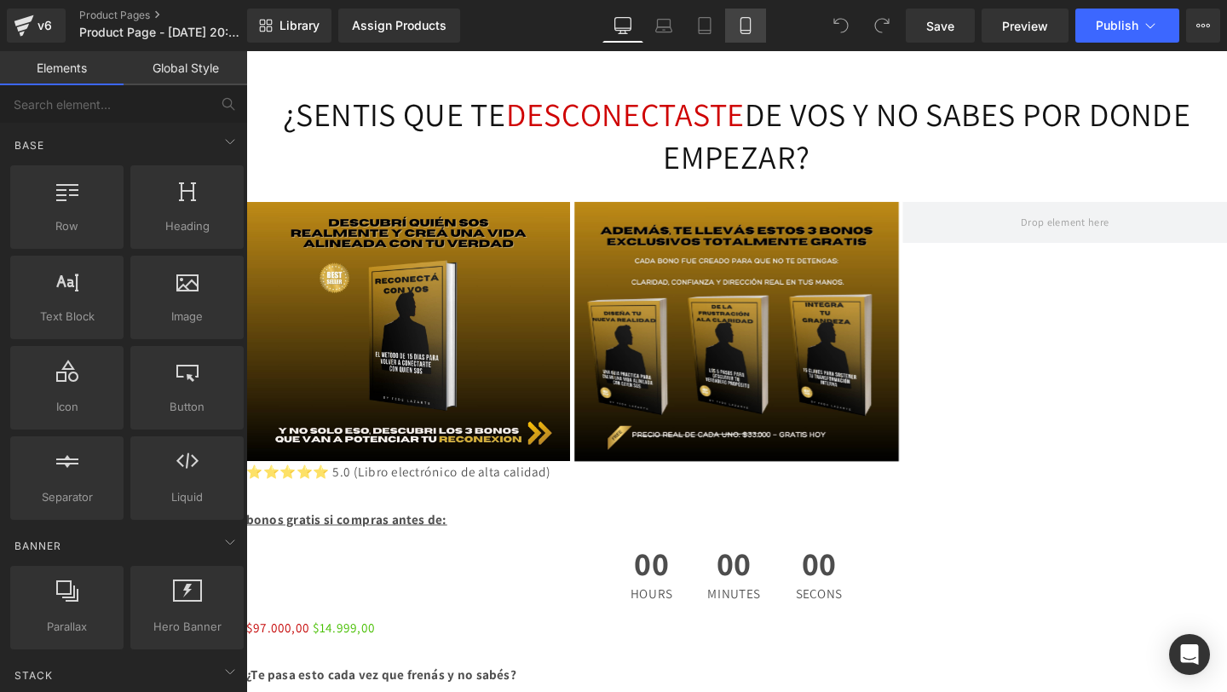
click at [748, 37] on link "Mobile" at bounding box center [745, 26] width 41 height 34
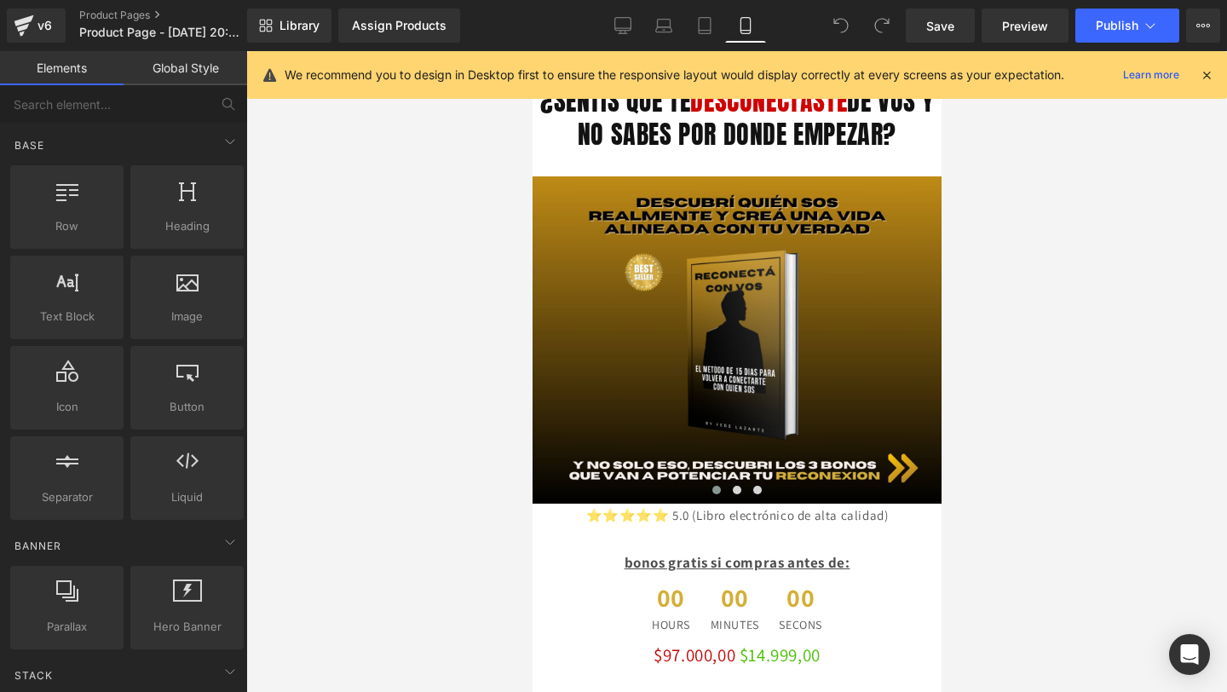
click at [1205, 73] on icon at bounding box center [1206, 74] width 15 height 15
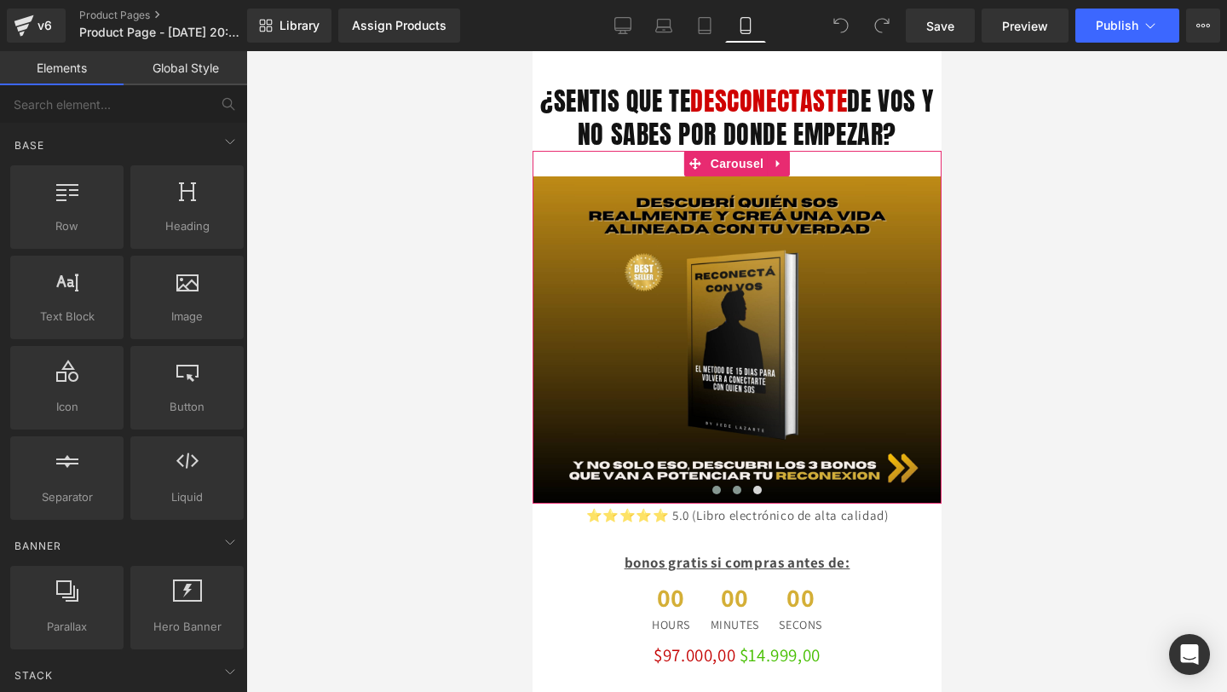
click at [735, 492] on span at bounding box center [736, 490] width 9 height 9
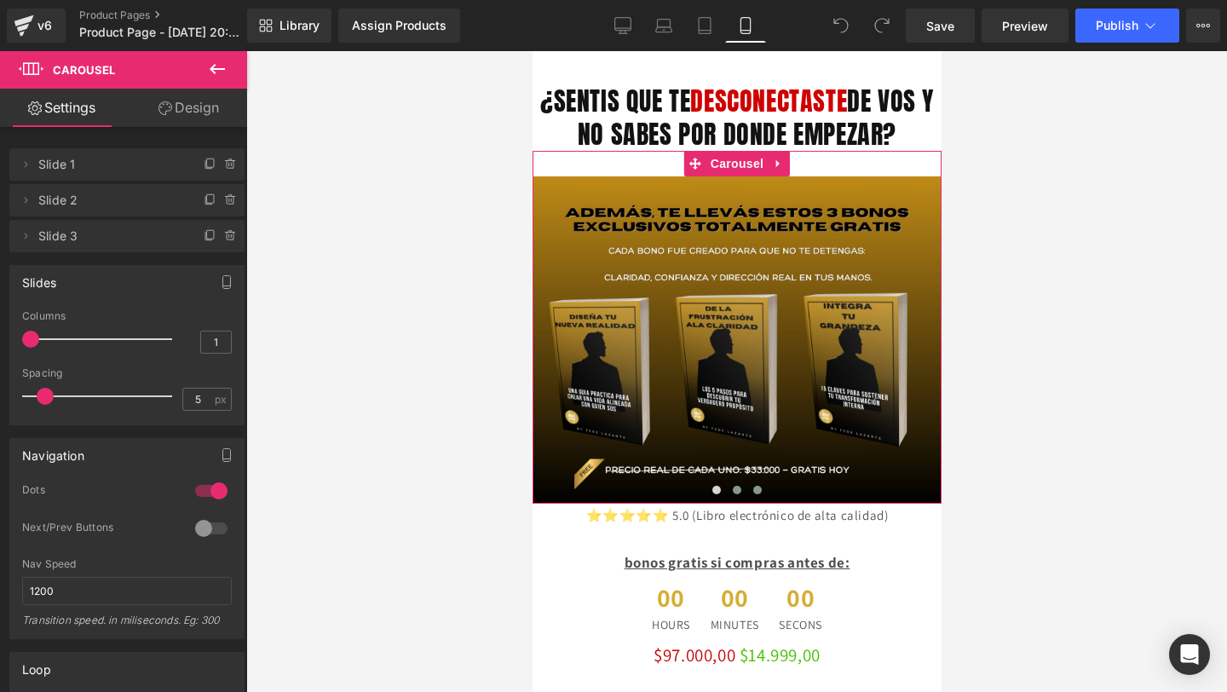
click at [756, 487] on span at bounding box center [756, 490] width 9 height 9
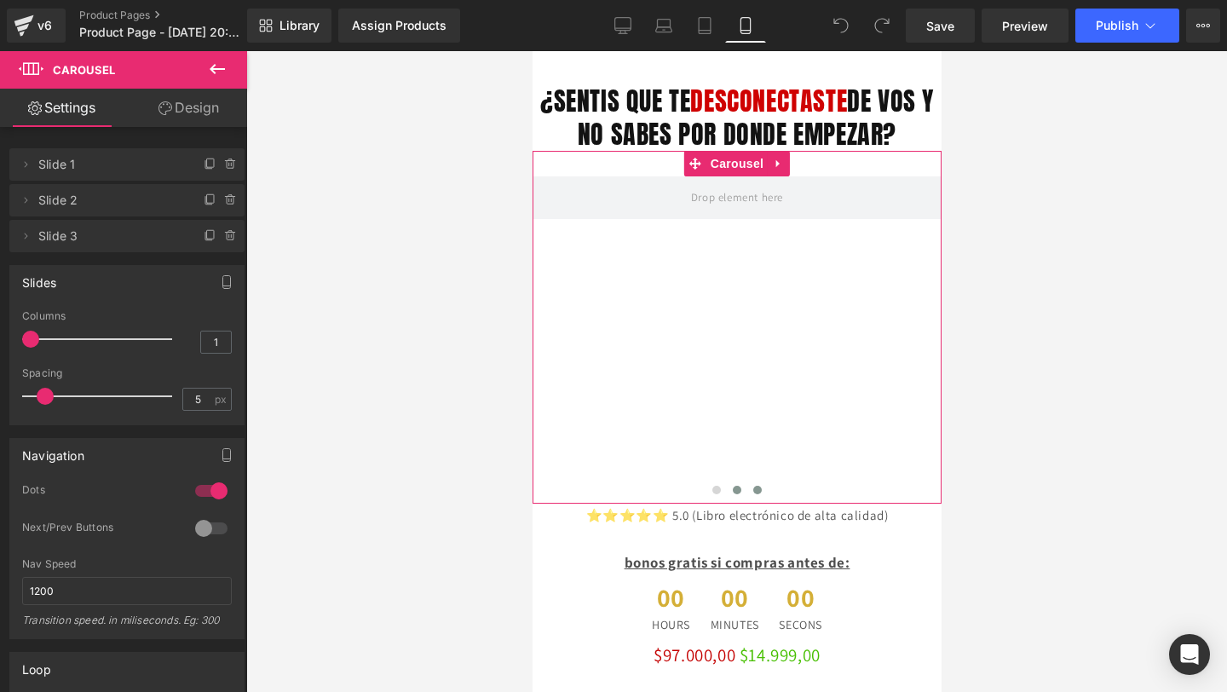
click at [740, 490] on button at bounding box center [736, 489] width 20 height 17
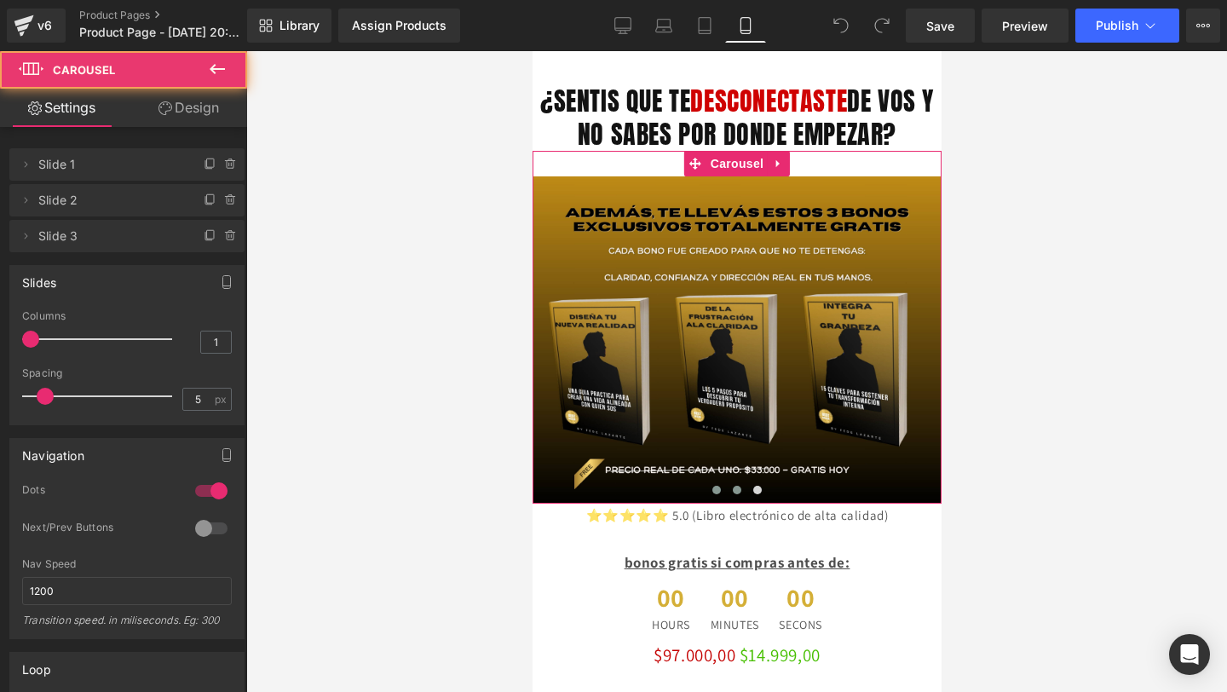
click at [714, 492] on span at bounding box center [715, 490] width 9 height 9
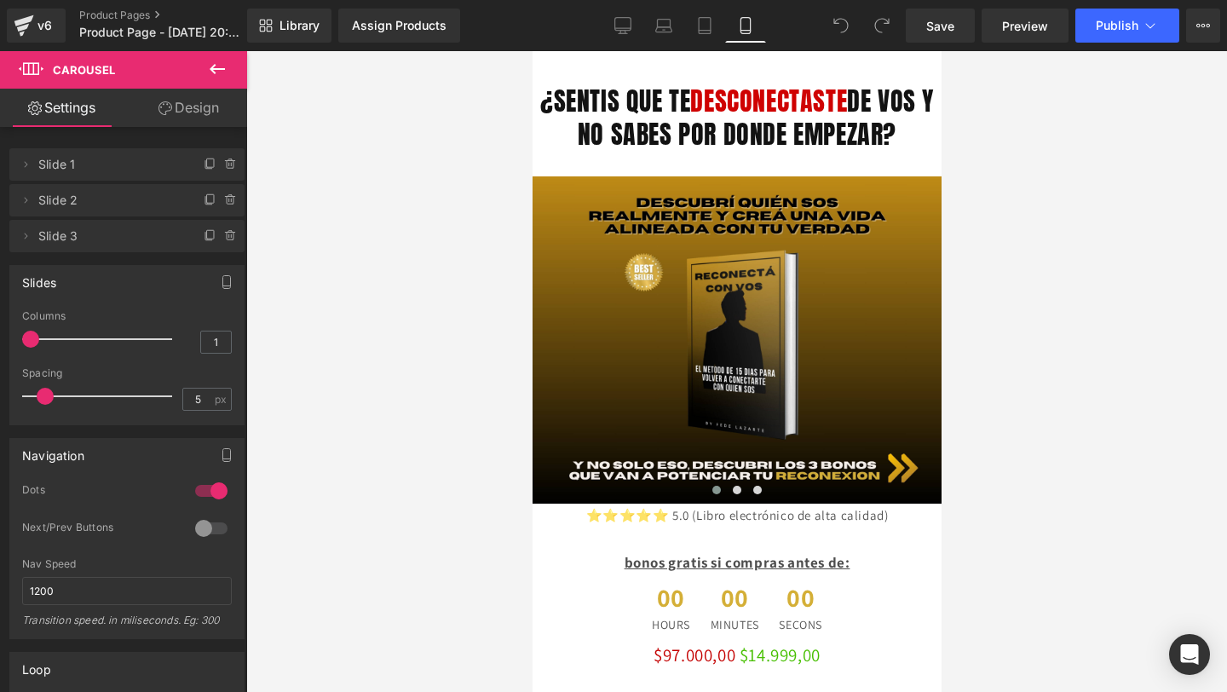
click at [507, 475] on div at bounding box center [736, 371] width 981 height 641
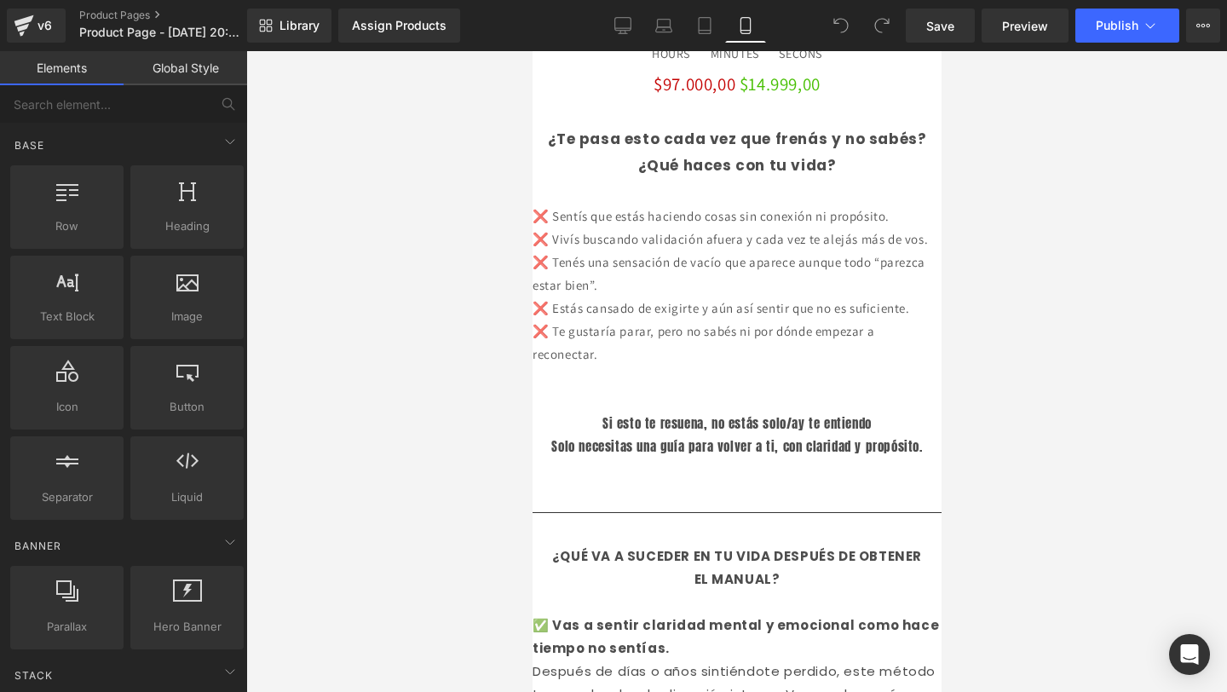
scroll to position [573, 0]
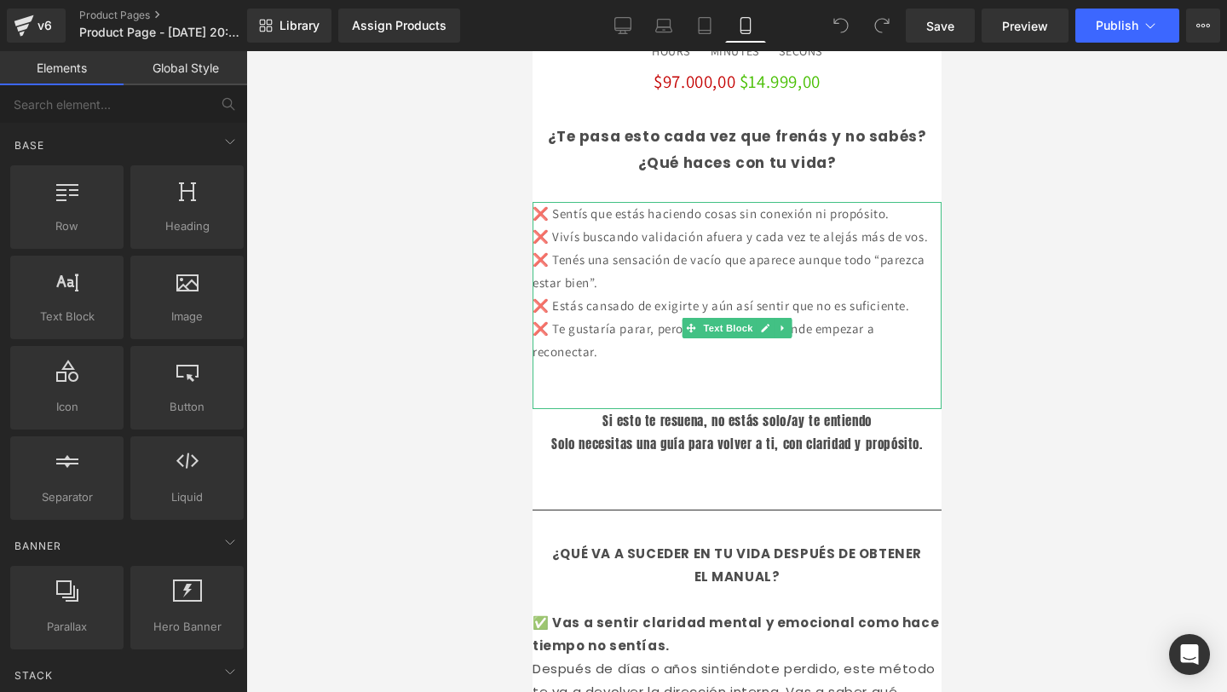
click at [619, 243] on font "❌ Vivís buscando validación afuera y cada vez te alejás más de vos." at bounding box center [729, 236] width 395 height 16
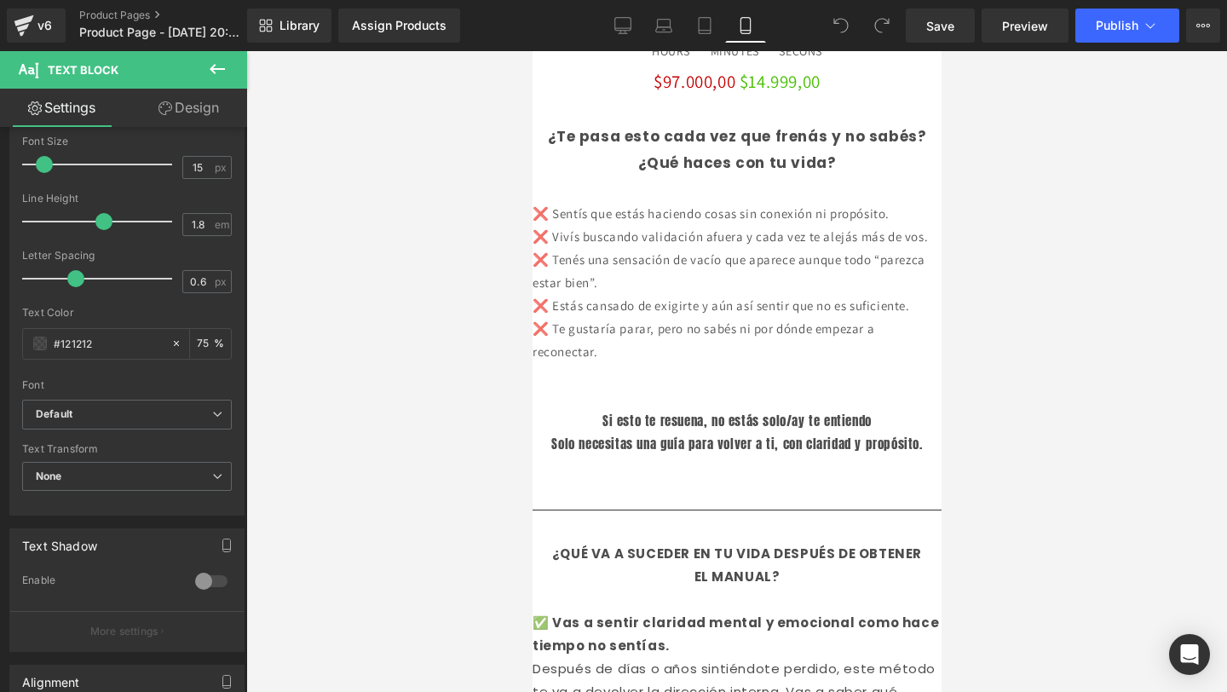
scroll to position [231, 0]
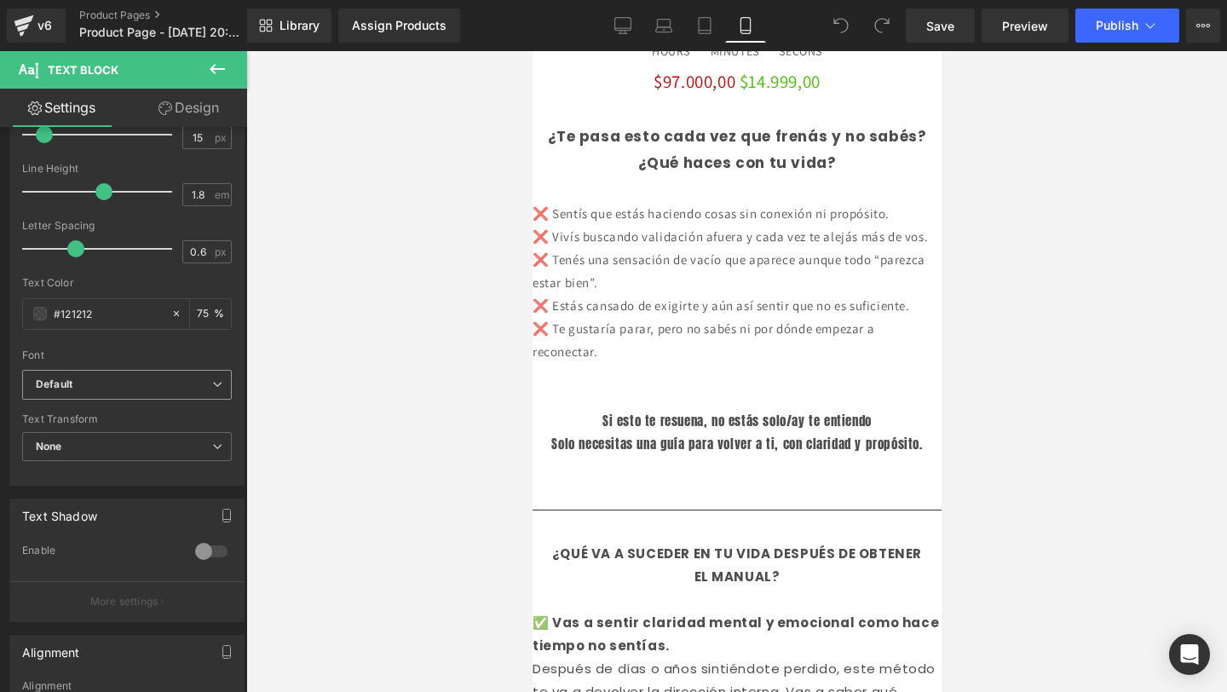
click at [212, 382] on icon at bounding box center [217, 384] width 10 height 10
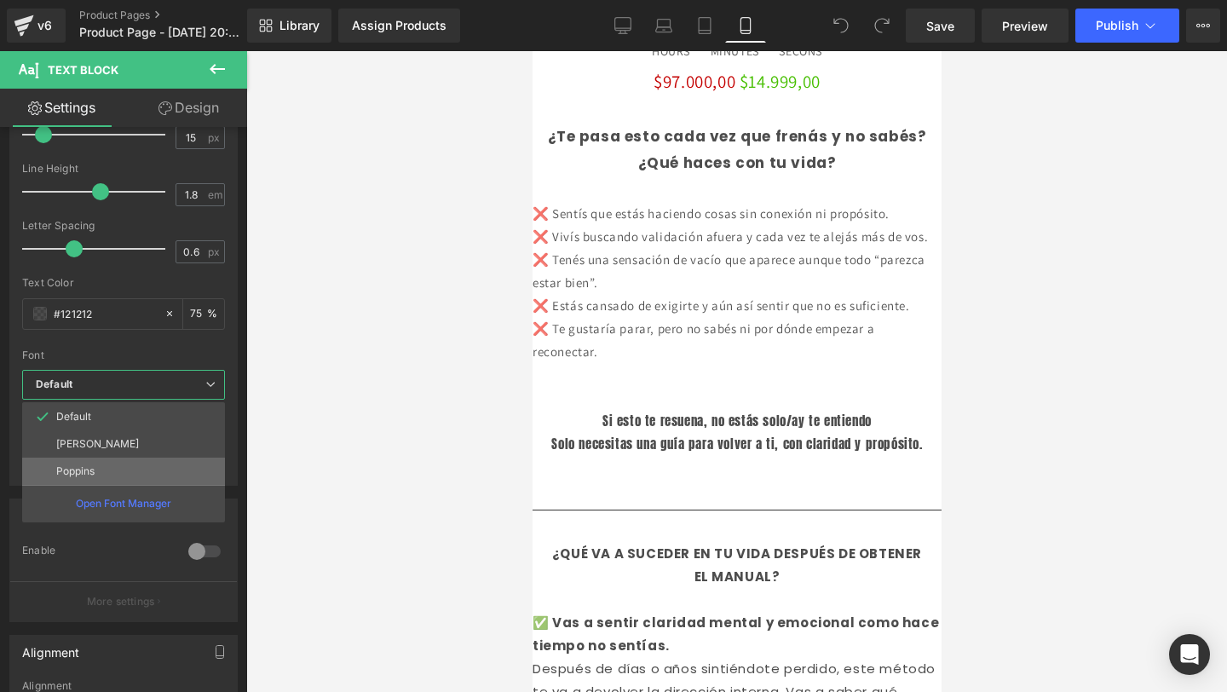
click at [134, 467] on li "Poppins" at bounding box center [123, 471] width 203 height 27
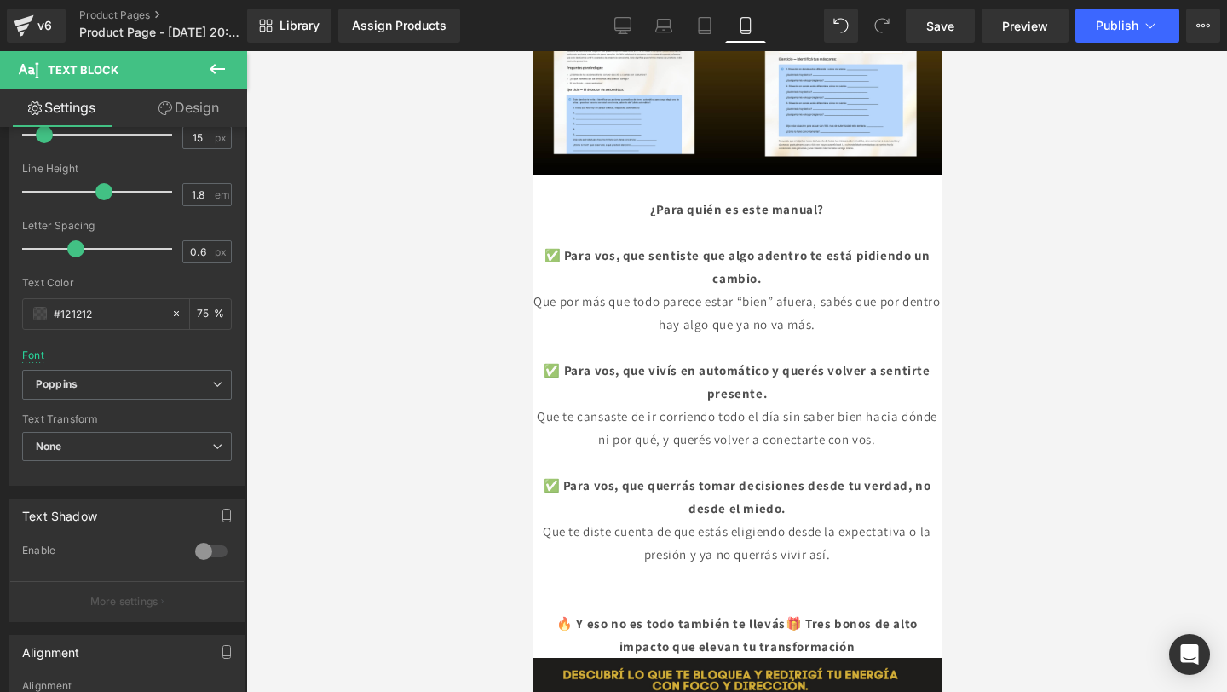
scroll to position [1816, 0]
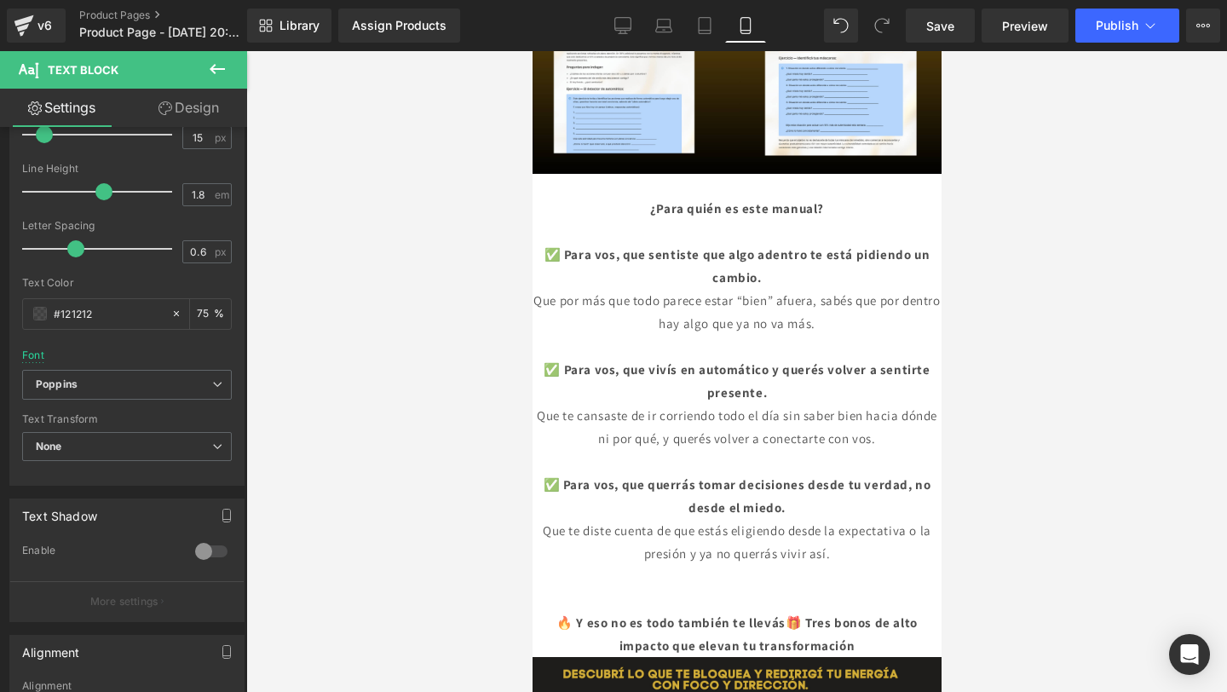
click at [680, 450] on p at bounding box center [736, 461] width 409 height 23
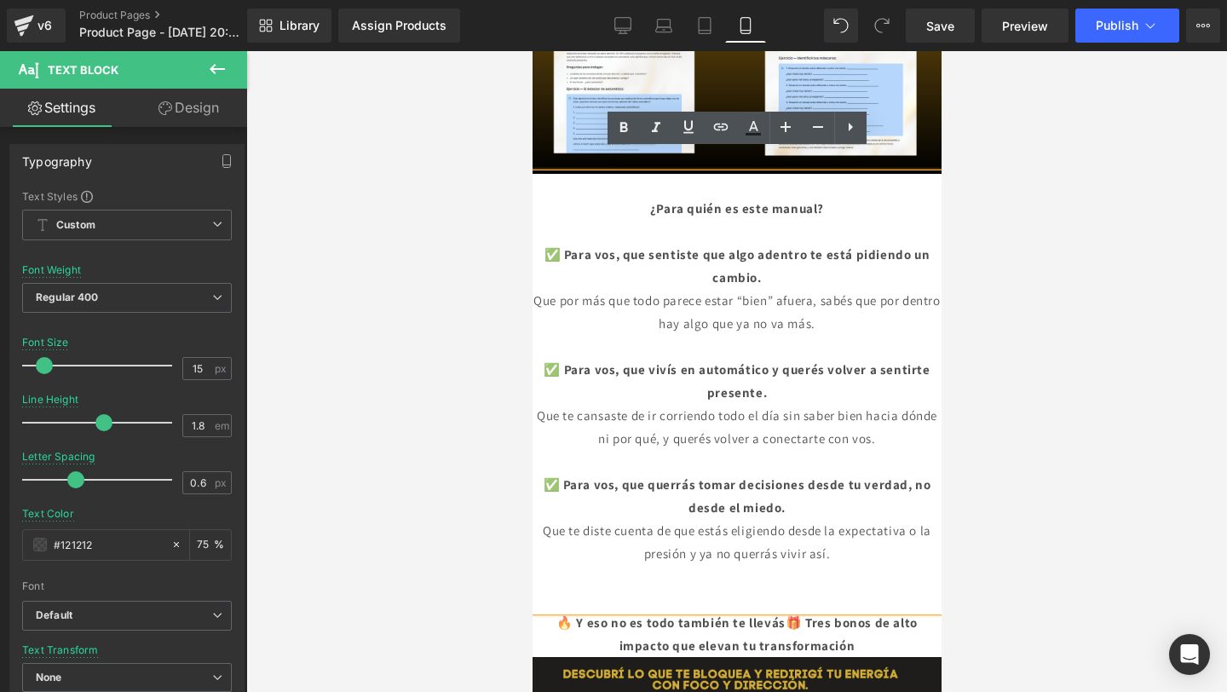
click at [680, 450] on p at bounding box center [736, 461] width 409 height 23
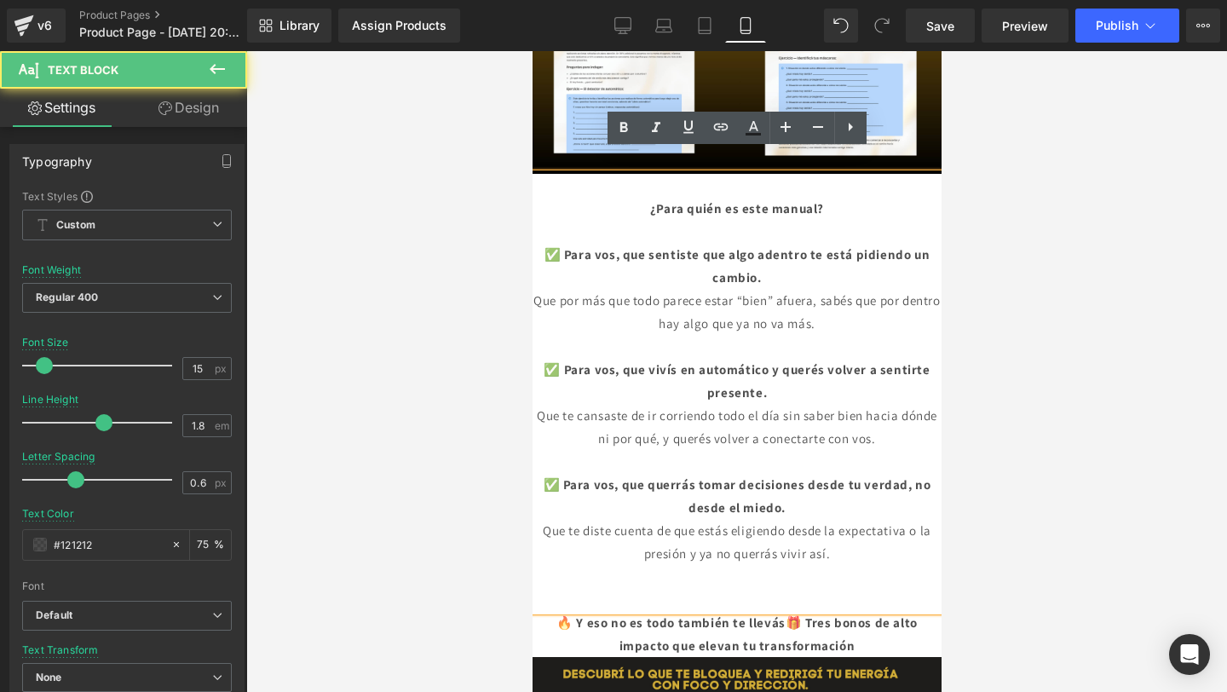
click at [632, 197] on p "¿Para quién es este manual?" at bounding box center [736, 208] width 409 height 23
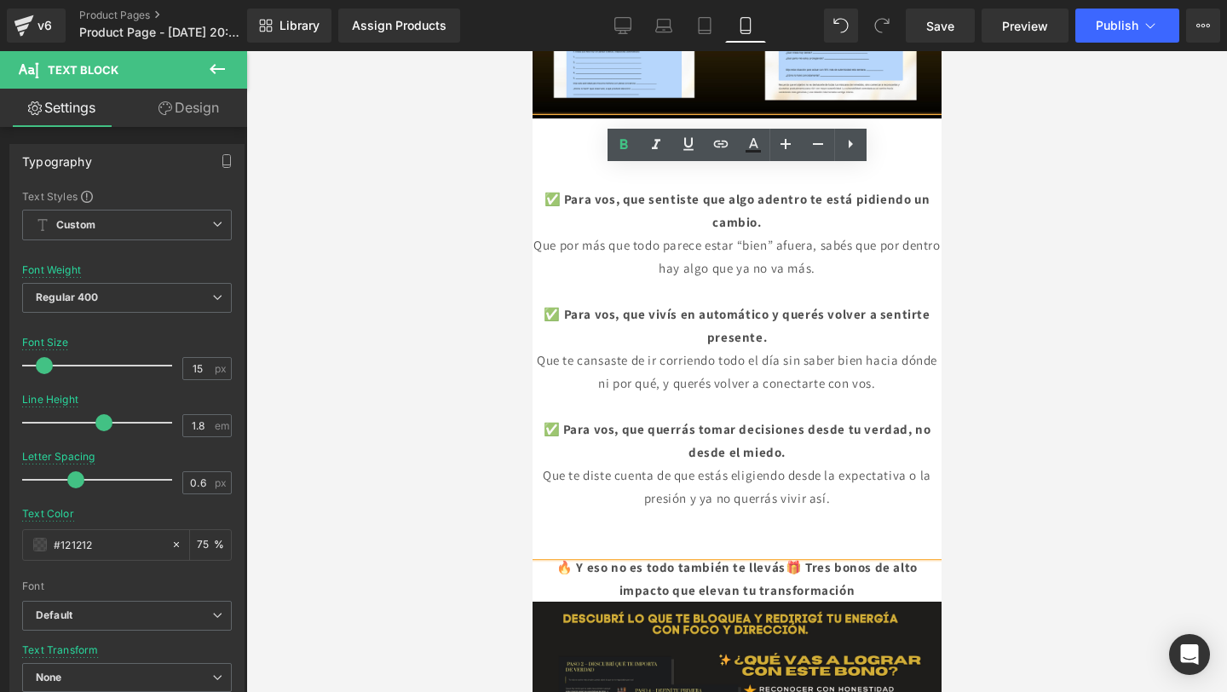
scroll to position [1879, 0]
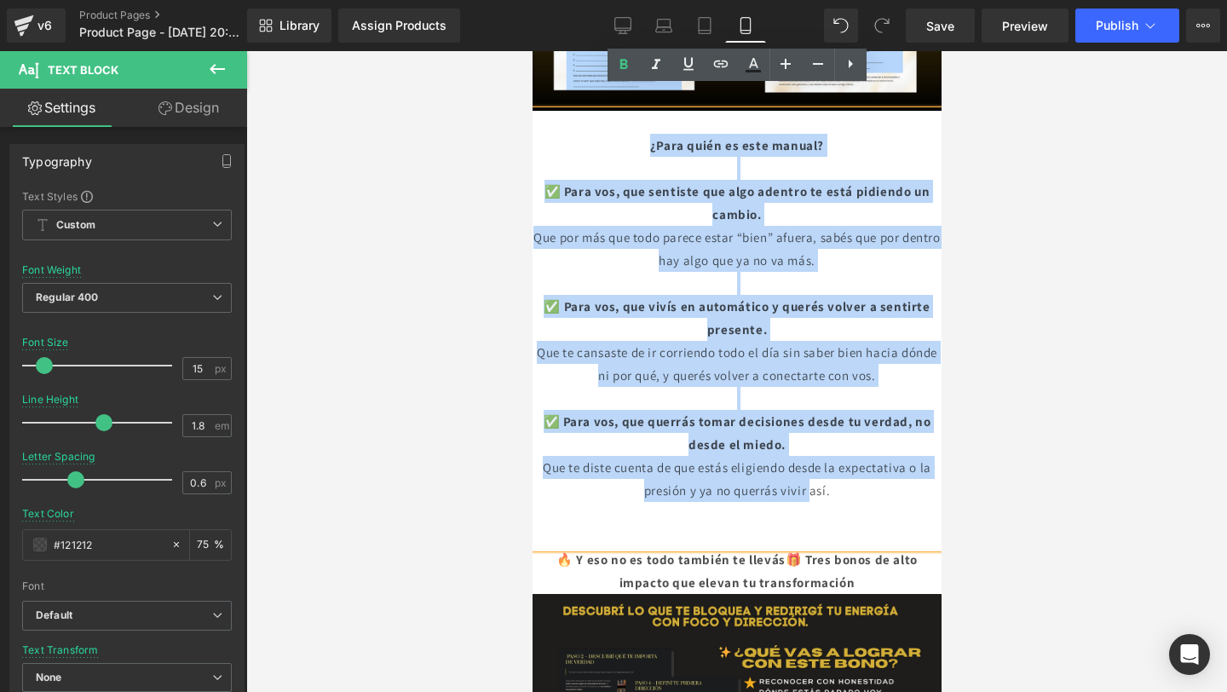
drag, startPoint x: 630, startPoint y: 122, endPoint x: 820, endPoint y: 469, distance: 395.4
click at [820, 469] on div "¿Para quién es este manual? ✅ Para vos, que sentiste que algo adentro te está p…" at bounding box center [736, 329] width 409 height 437
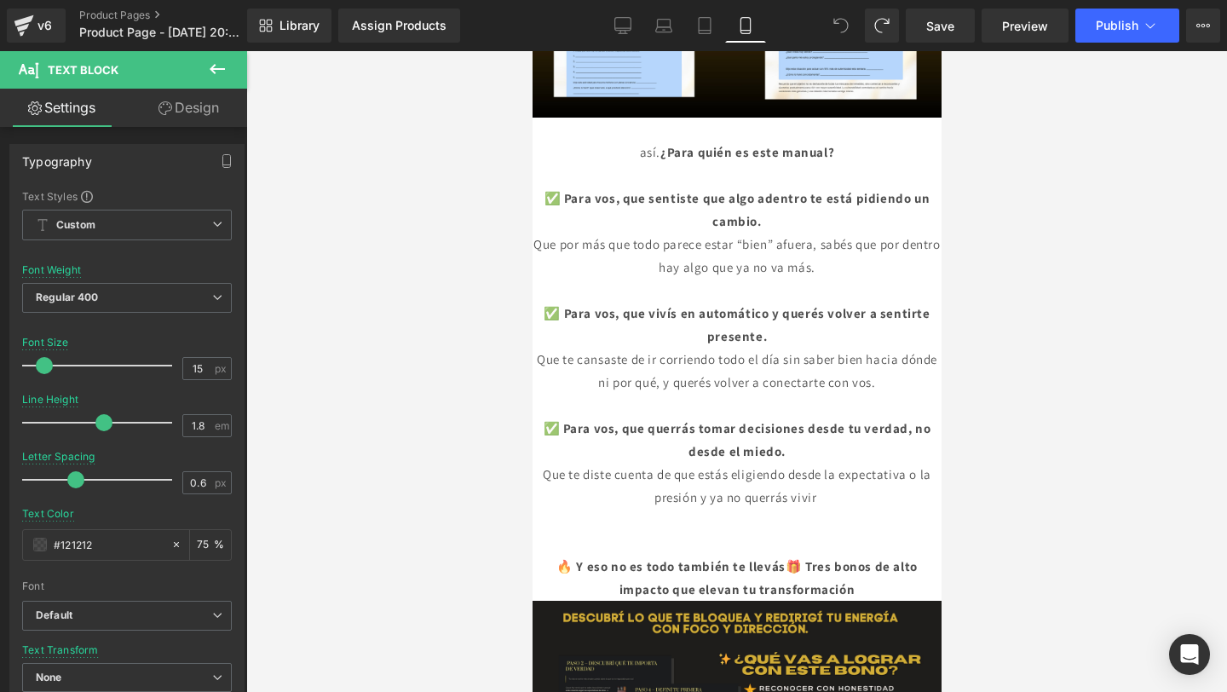
scroll to position [1801, 0]
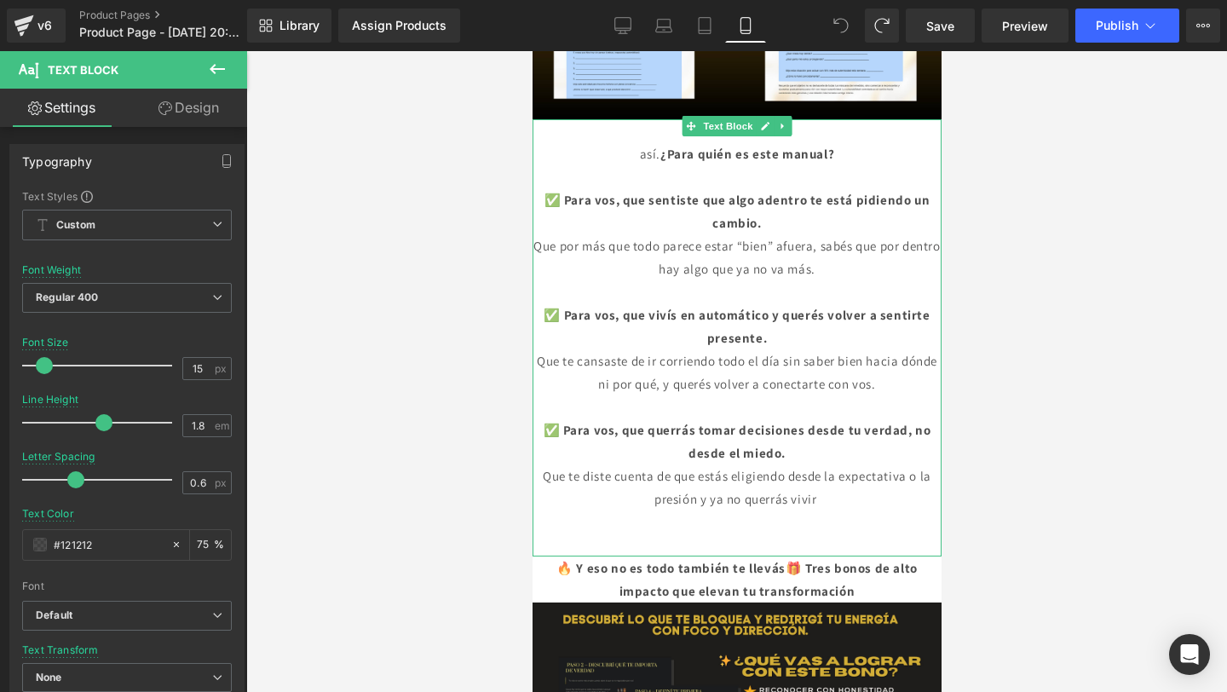
click at [659, 162] on font "¿Para quién es este manual?" at bounding box center [746, 154] width 174 height 16
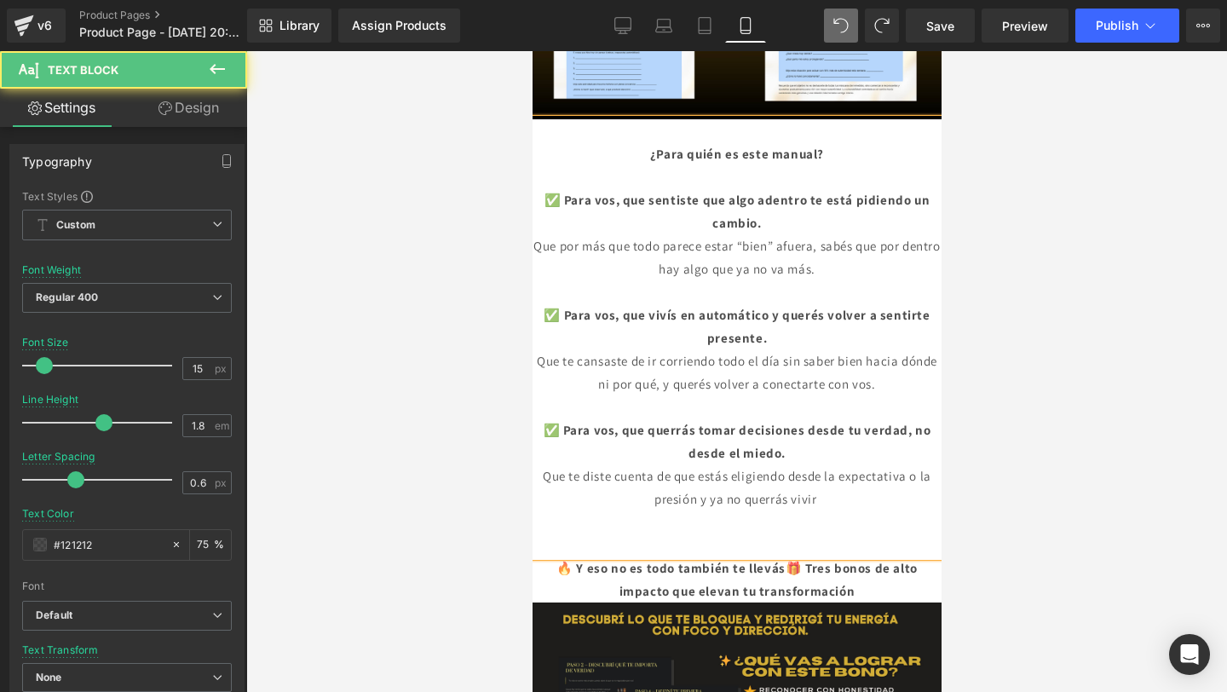
click at [855, 510] on p "Que te diste cuenta de que estás eligiendo desde la expectativa o la presión y …" at bounding box center [736, 487] width 409 height 46
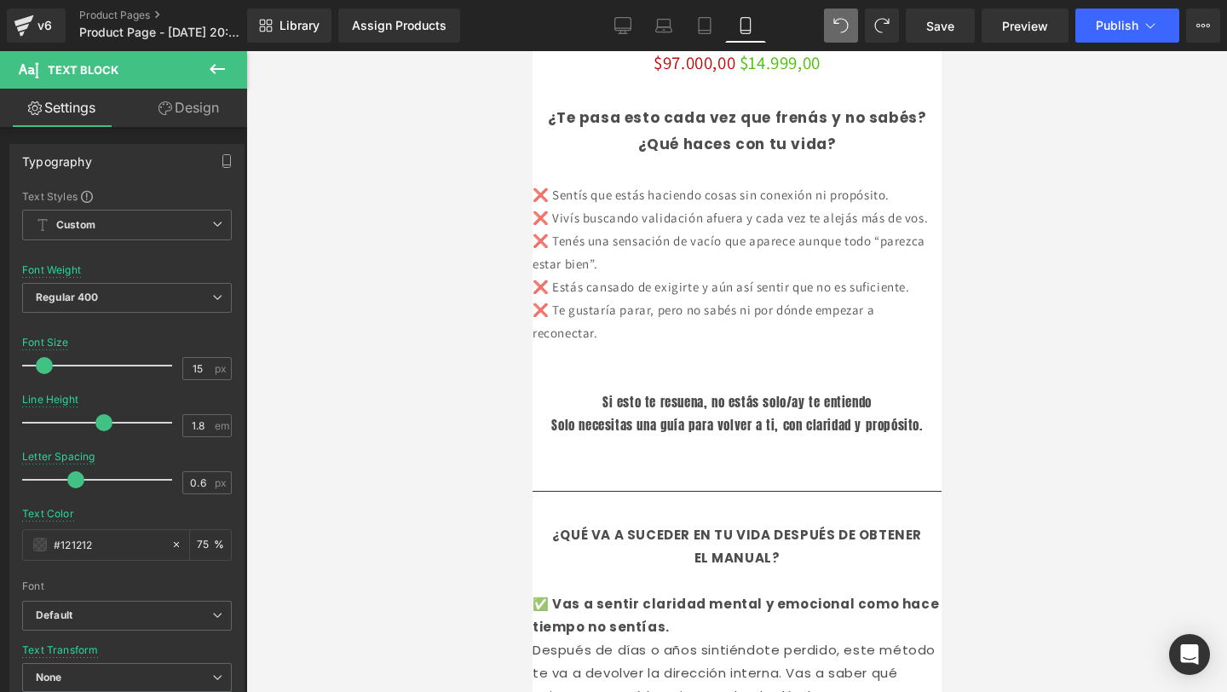
scroll to position [590, 0]
click at [612, 170] on p at bounding box center [736, 171] width 409 height 26
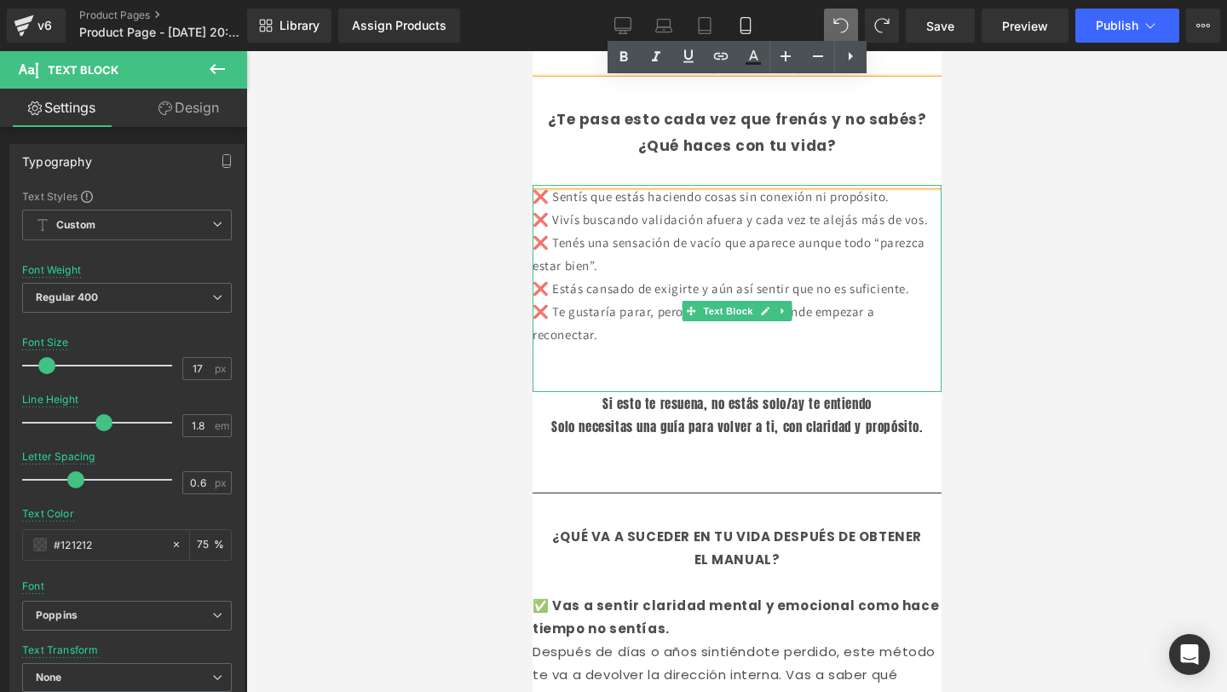
click at [600, 228] on p "❌ Vivís buscando validación afuera y cada vez te alejás más de vos." at bounding box center [736, 219] width 409 height 23
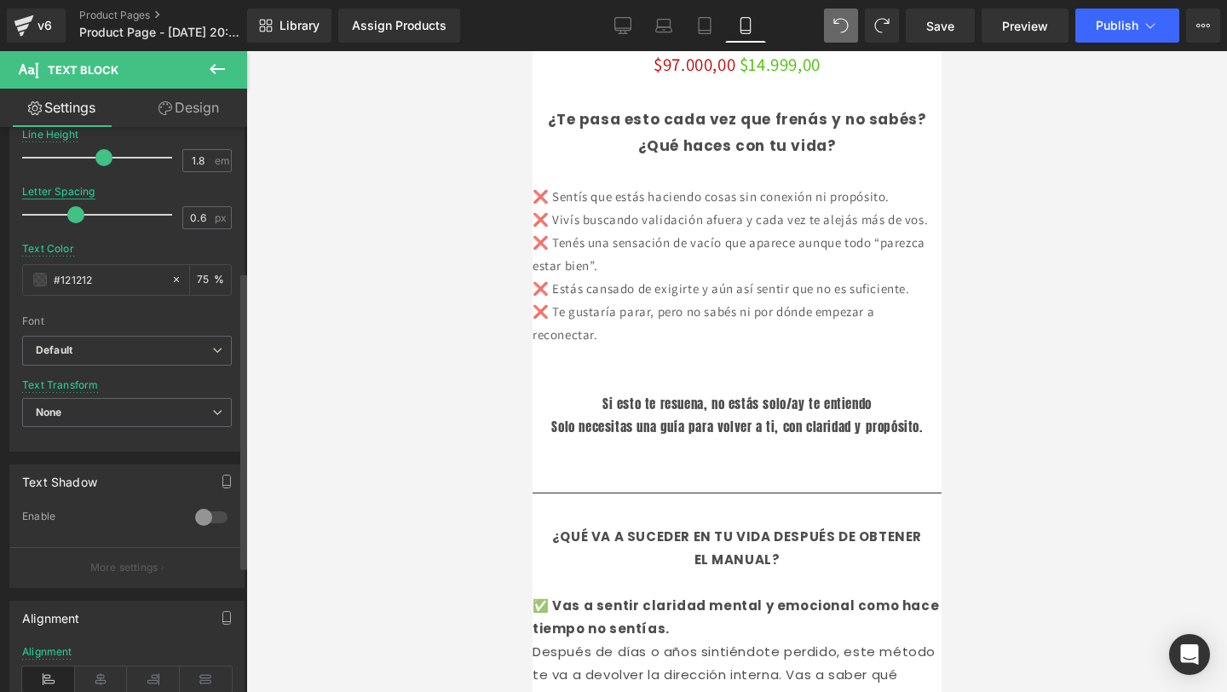
scroll to position [302, 0]
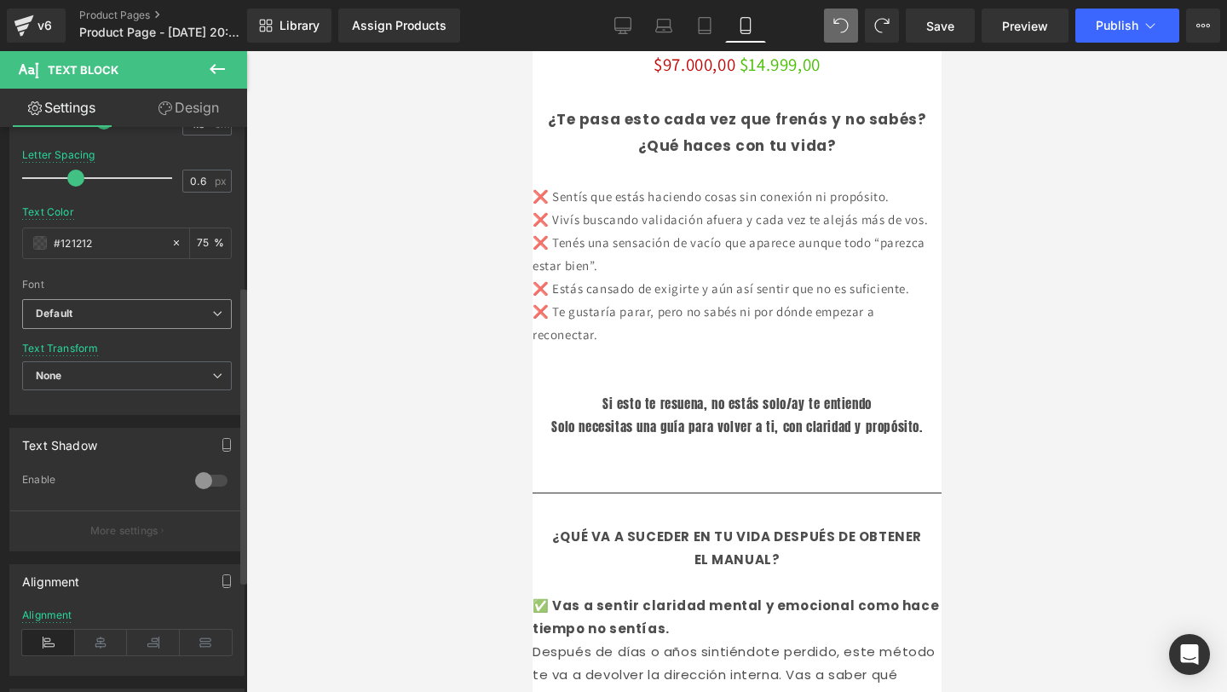
click at [135, 316] on b "Default" at bounding box center [124, 314] width 176 height 14
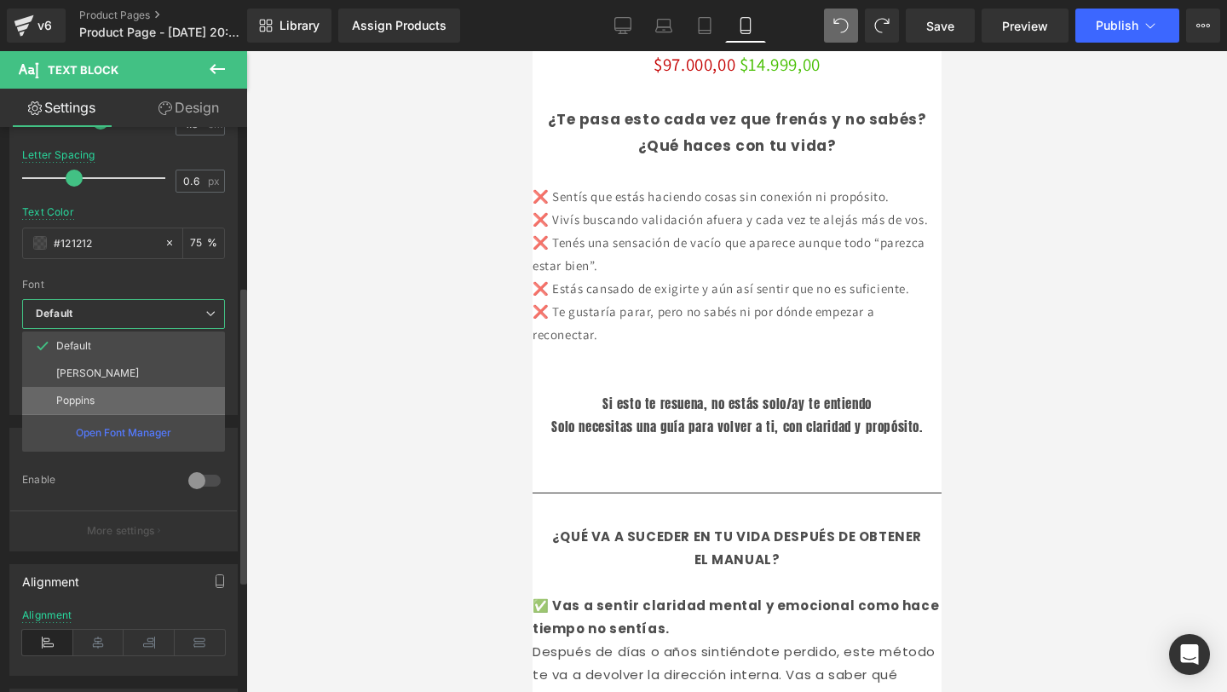
click at [119, 400] on li "Poppins" at bounding box center [123, 400] width 203 height 27
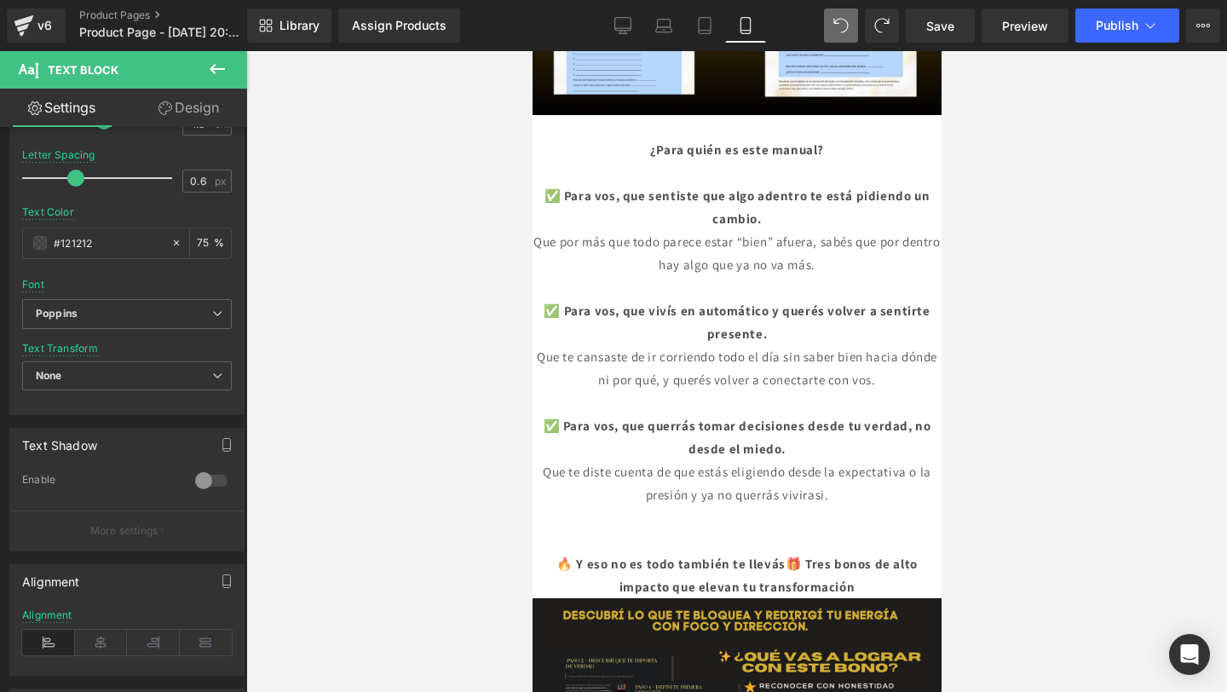
scroll to position [1849, 0]
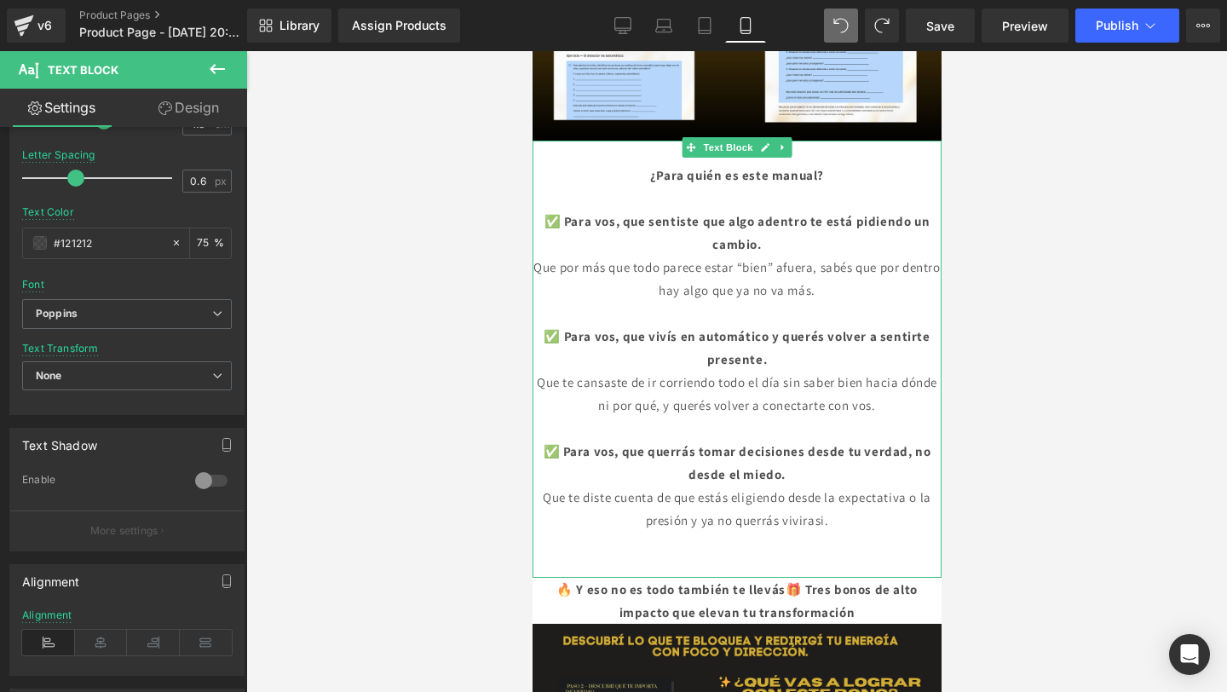
click at [633, 259] on font "Que por más que todo parece estar “bien” afuera, sabés que por dentro hay algo …" at bounding box center [735, 278] width 406 height 39
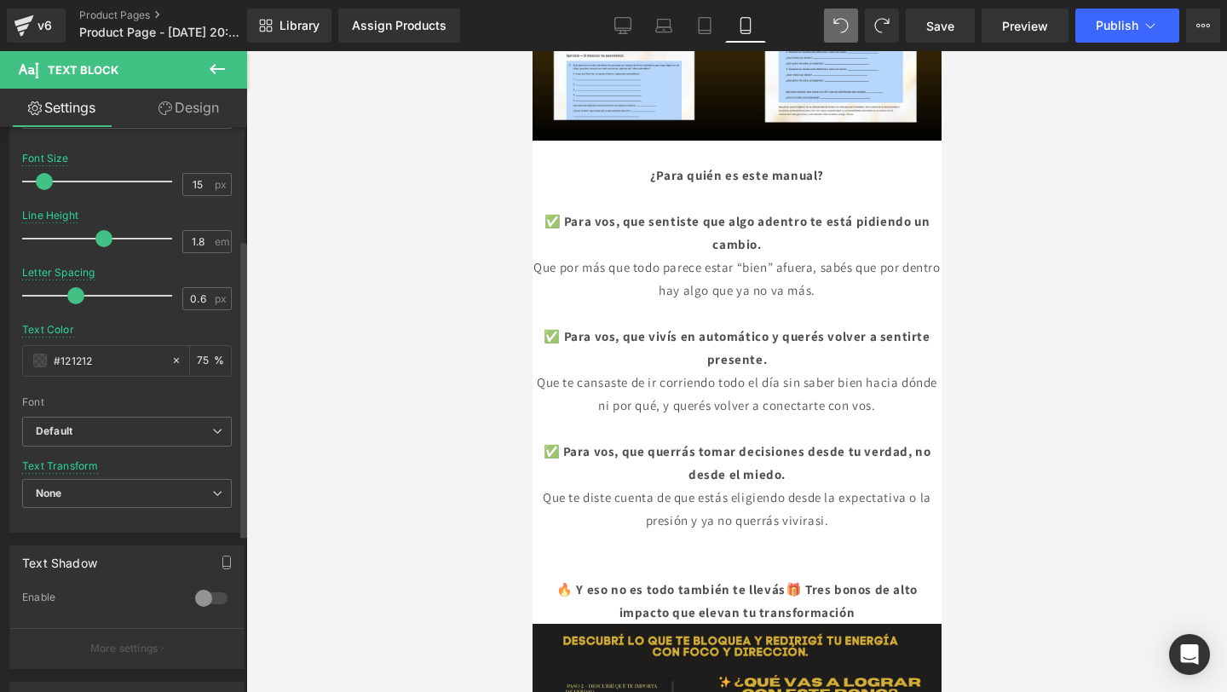
scroll to position [214, 0]
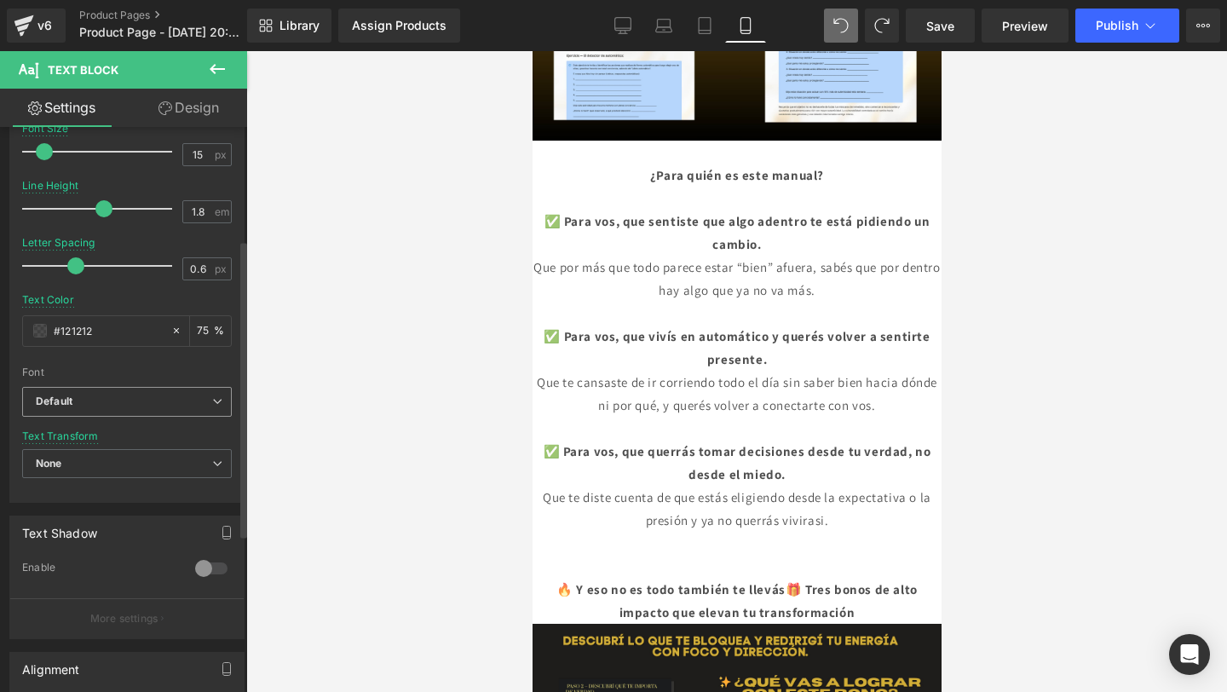
click at [109, 400] on b "Default" at bounding box center [124, 401] width 176 height 14
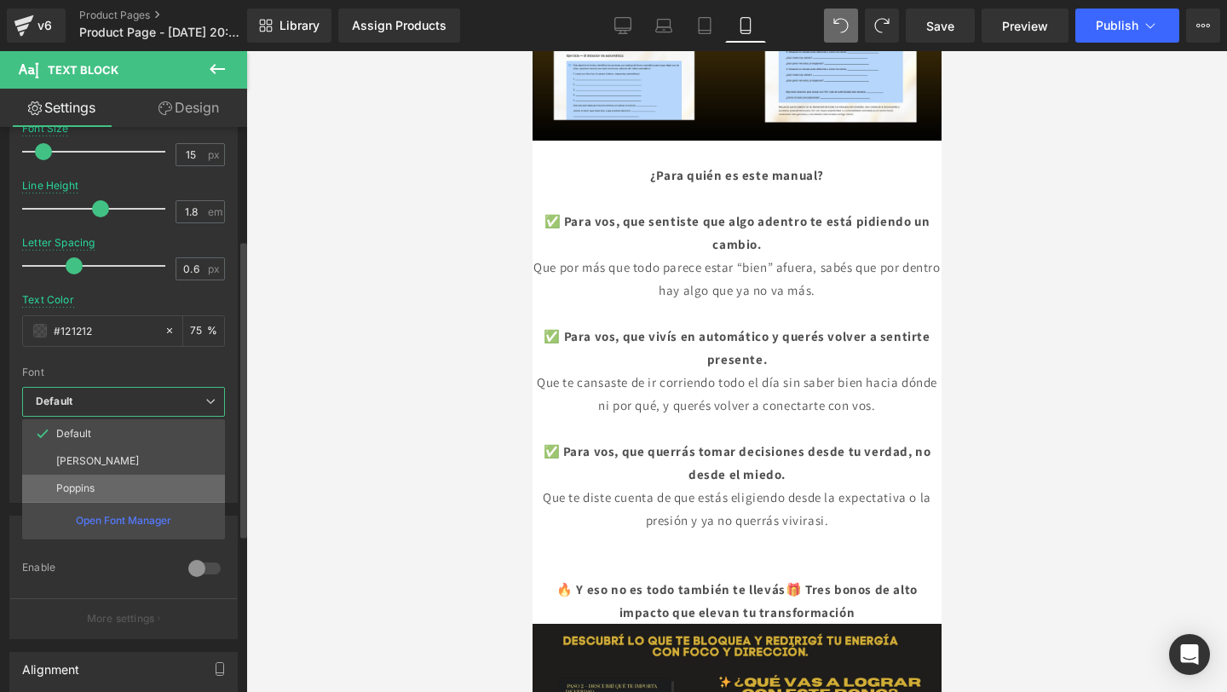
click at [91, 483] on p "Poppins" at bounding box center [75, 488] width 38 height 12
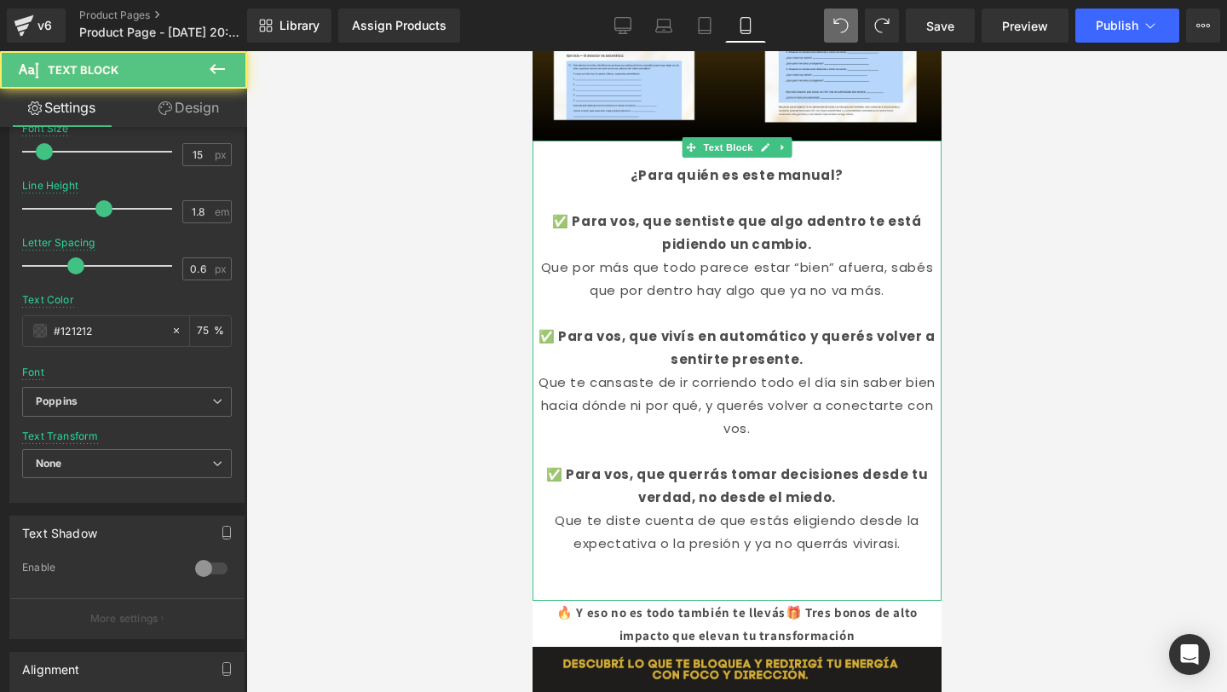
click at [596, 187] on p at bounding box center [736, 198] width 409 height 23
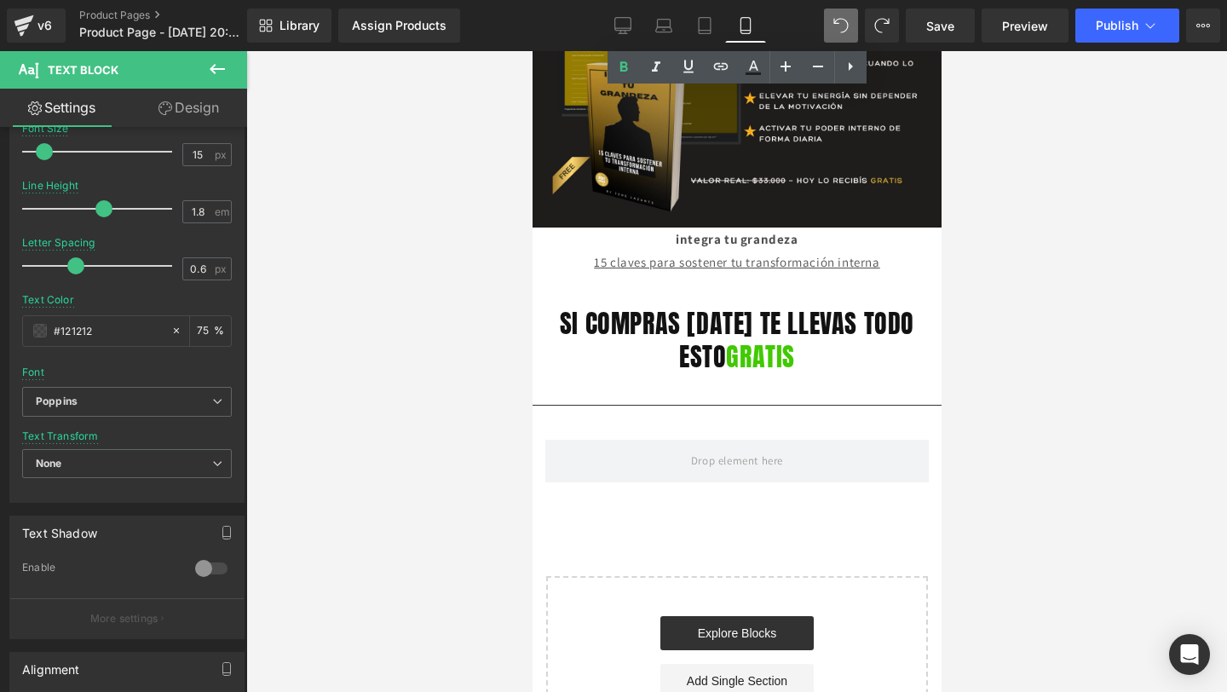
scroll to position [3344, 0]
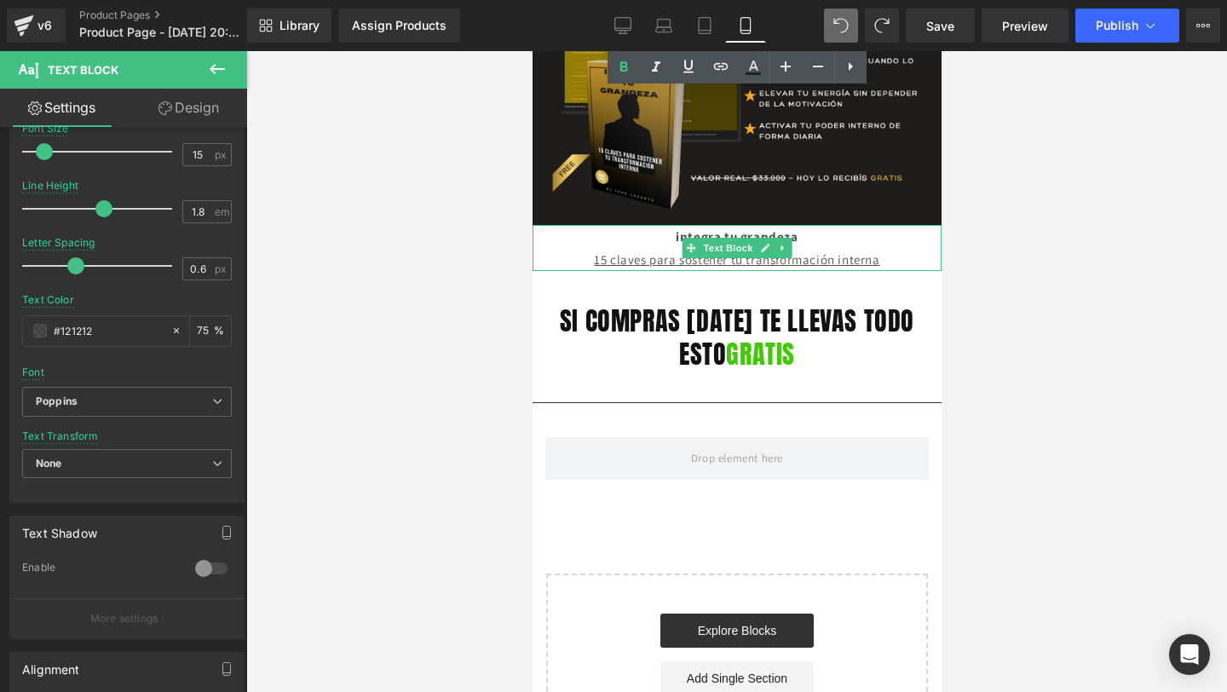
click at [594, 251] on font "15 claves para sostener tu transformación interna" at bounding box center [735, 259] width 285 height 16
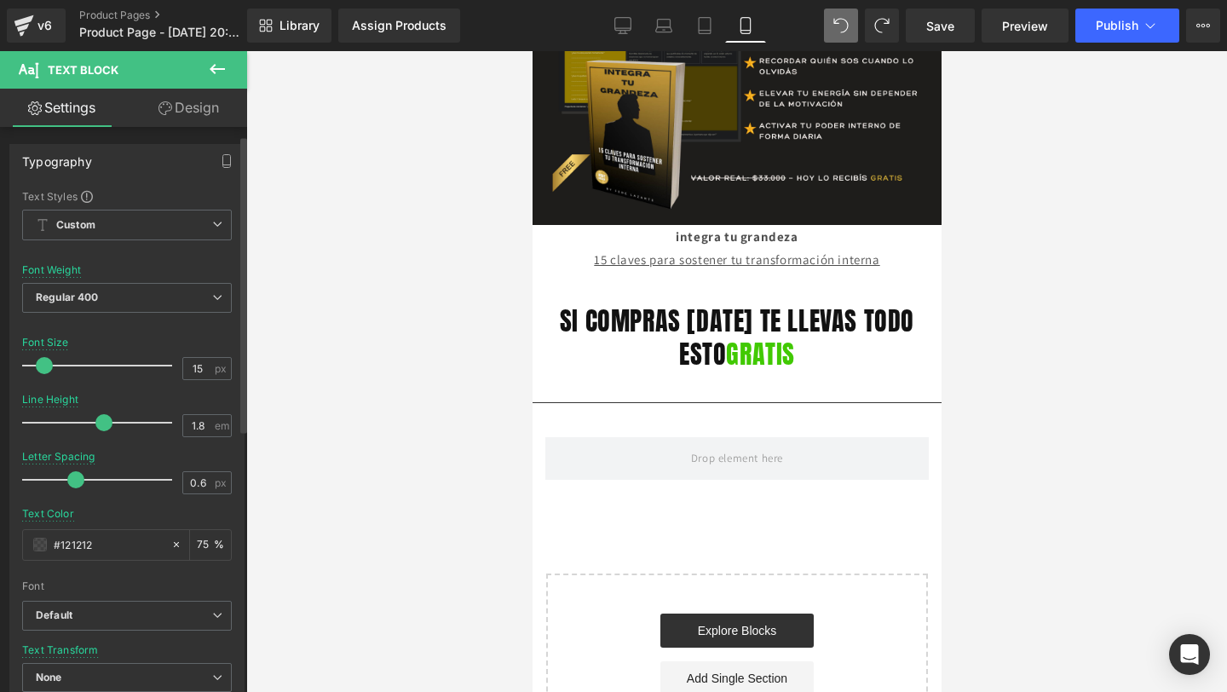
scroll to position [49, 0]
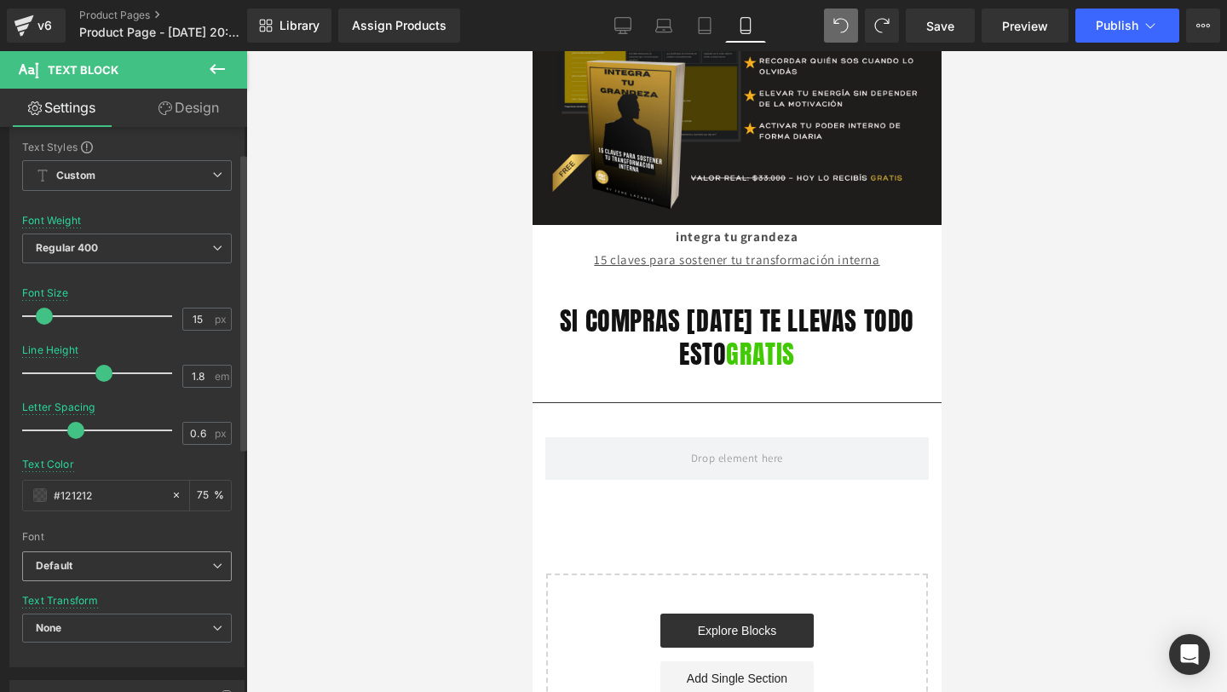
click at [179, 569] on b "Default" at bounding box center [124, 566] width 176 height 14
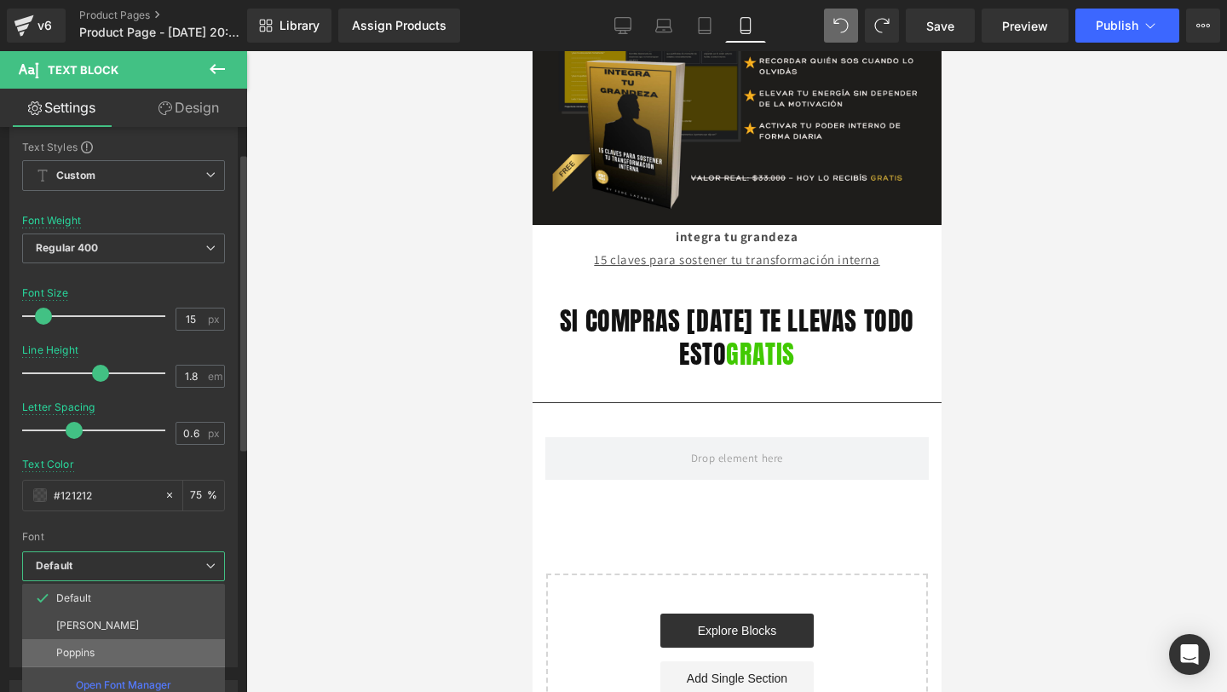
click at [115, 643] on li "Poppins" at bounding box center [123, 652] width 203 height 27
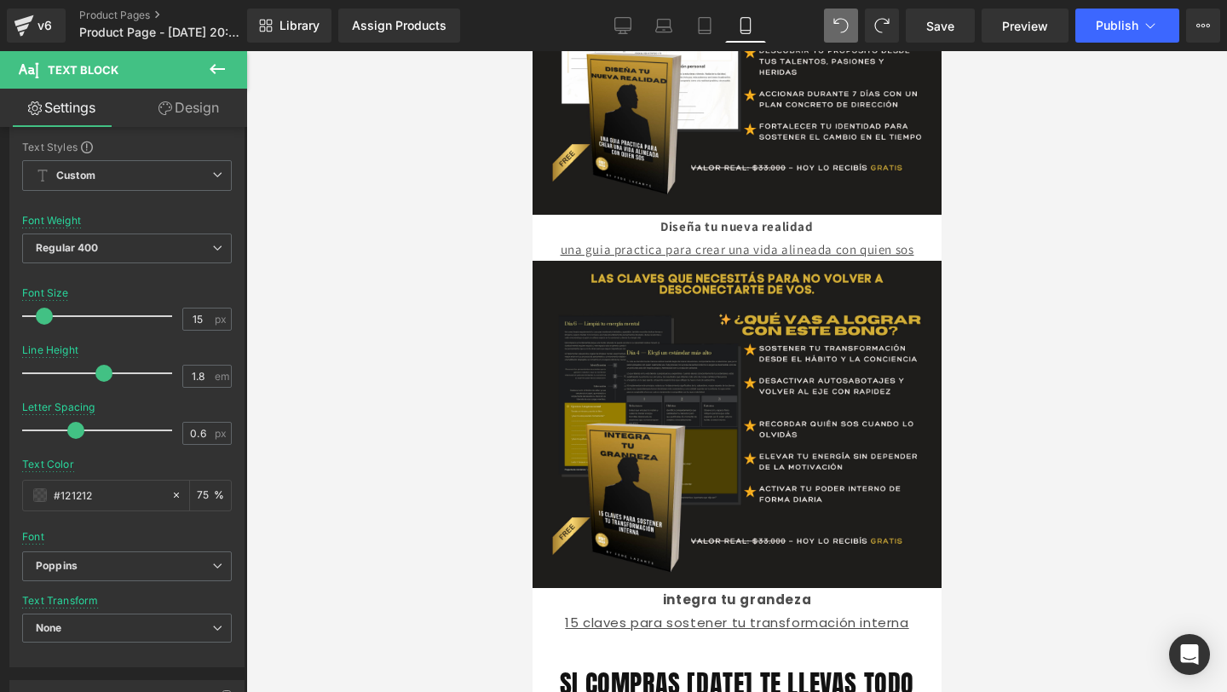
scroll to position [2958, 0]
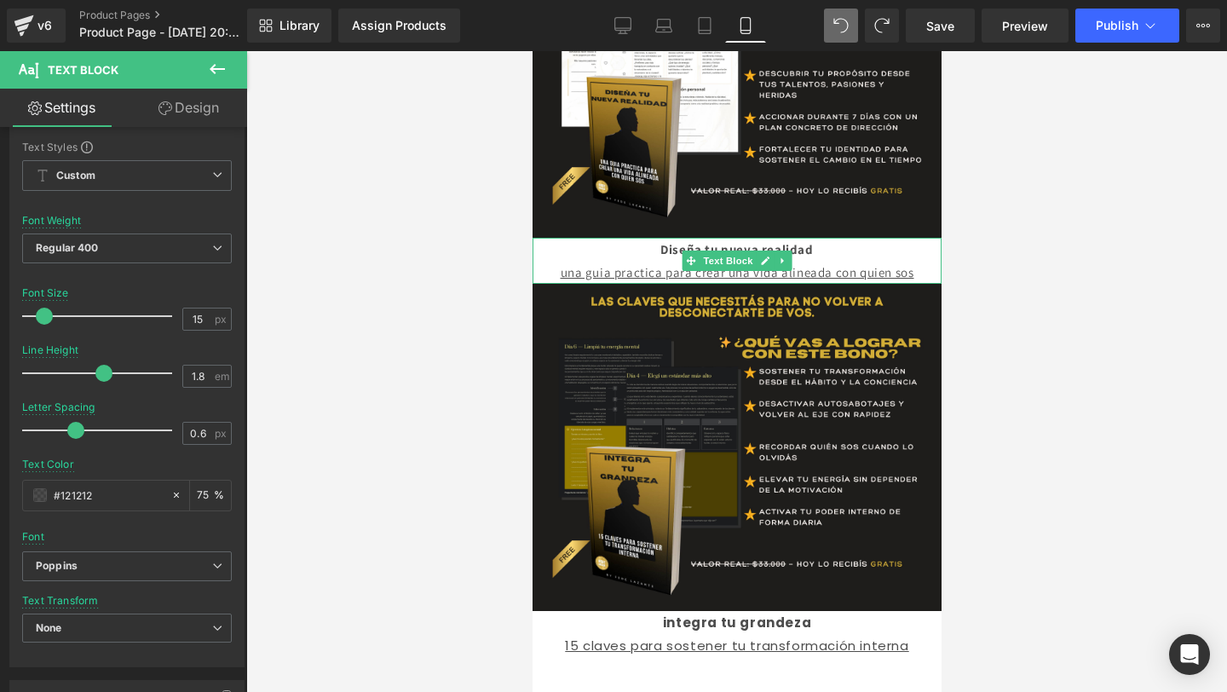
click at [576, 238] on p "Diseña tu nueva realidad" at bounding box center [736, 249] width 409 height 23
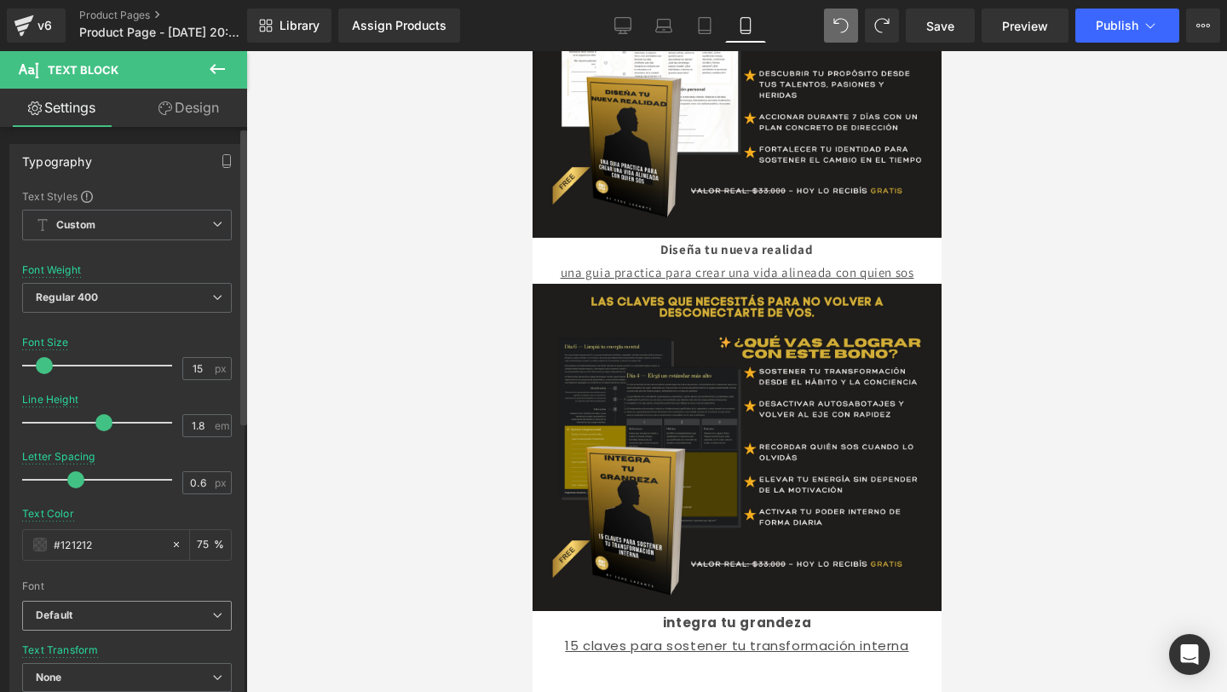
click at [154, 613] on b "Default" at bounding box center [124, 615] width 176 height 14
click at [387, 321] on div at bounding box center [736, 371] width 981 height 641
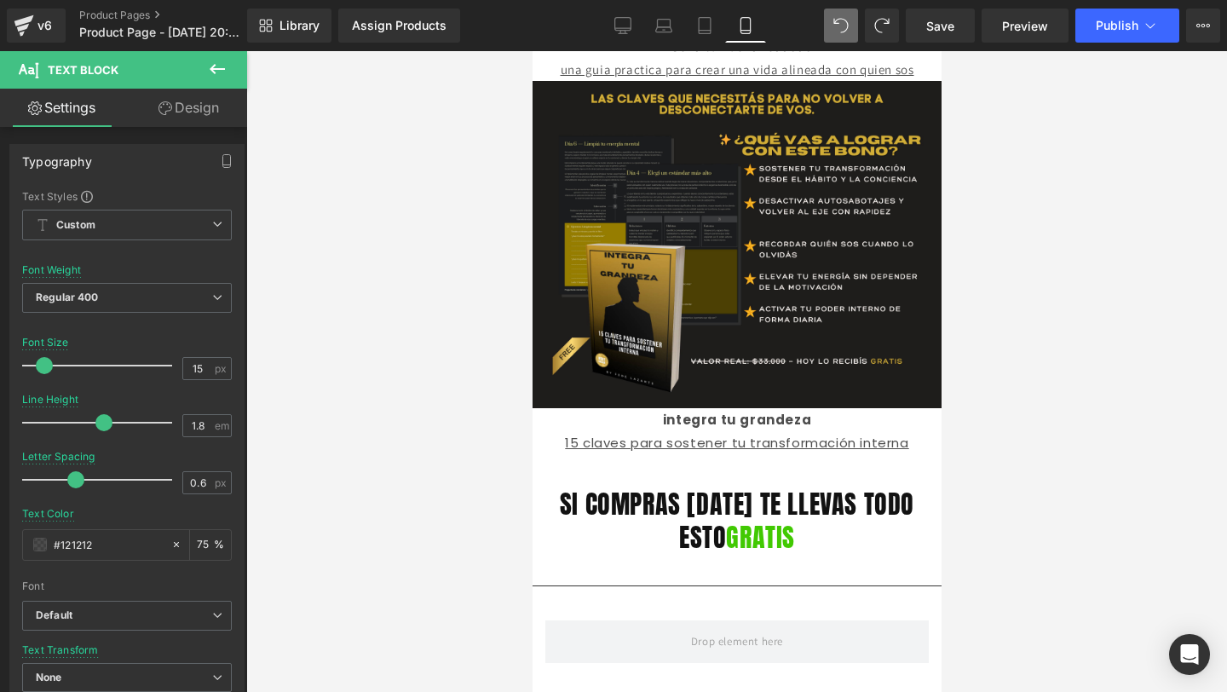
scroll to position [3167, 0]
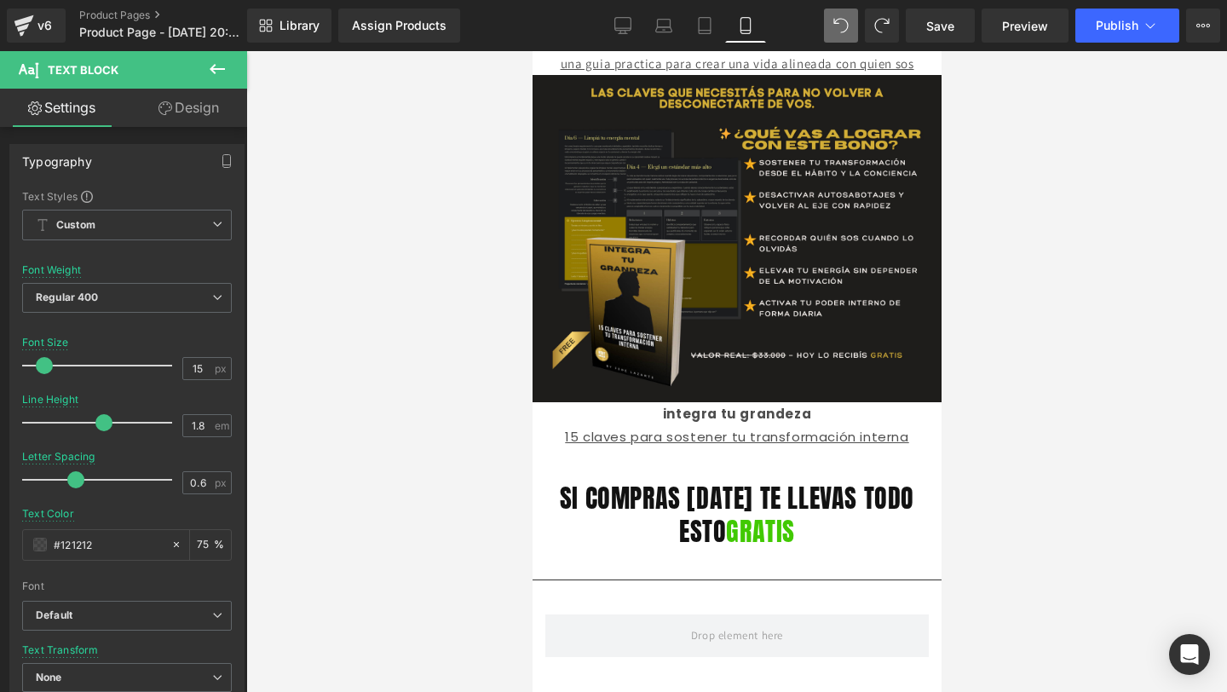
click at [215, 67] on icon at bounding box center [217, 69] width 20 height 20
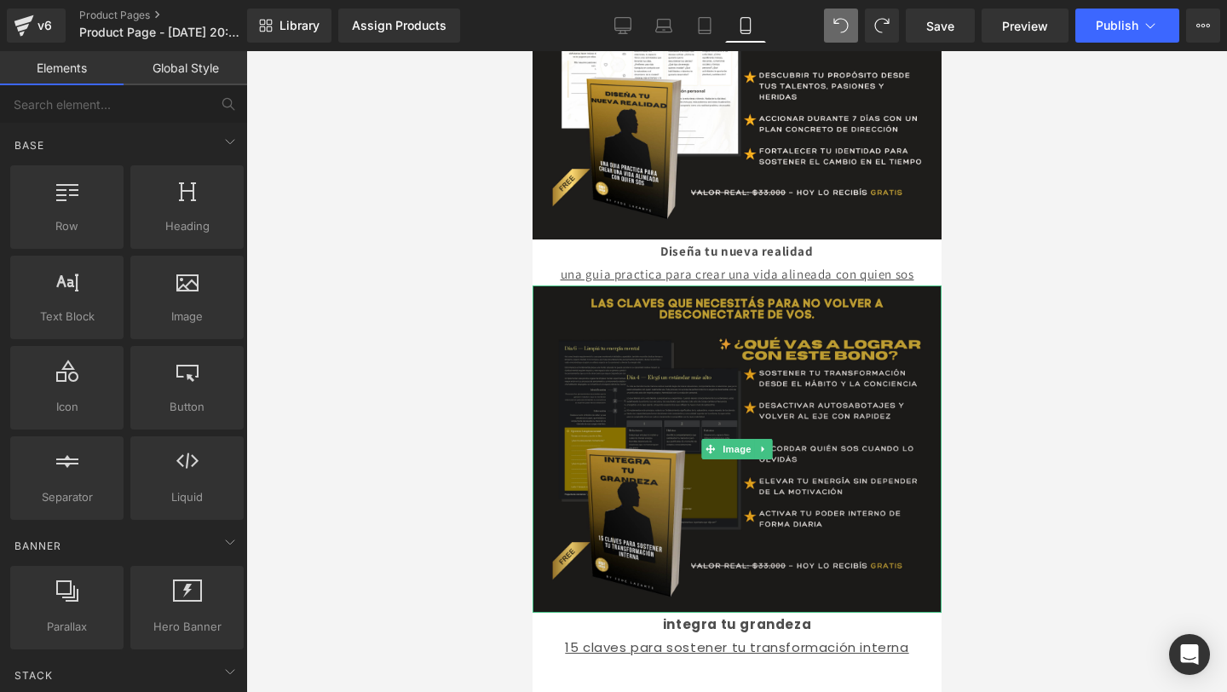
scroll to position [2942, 0]
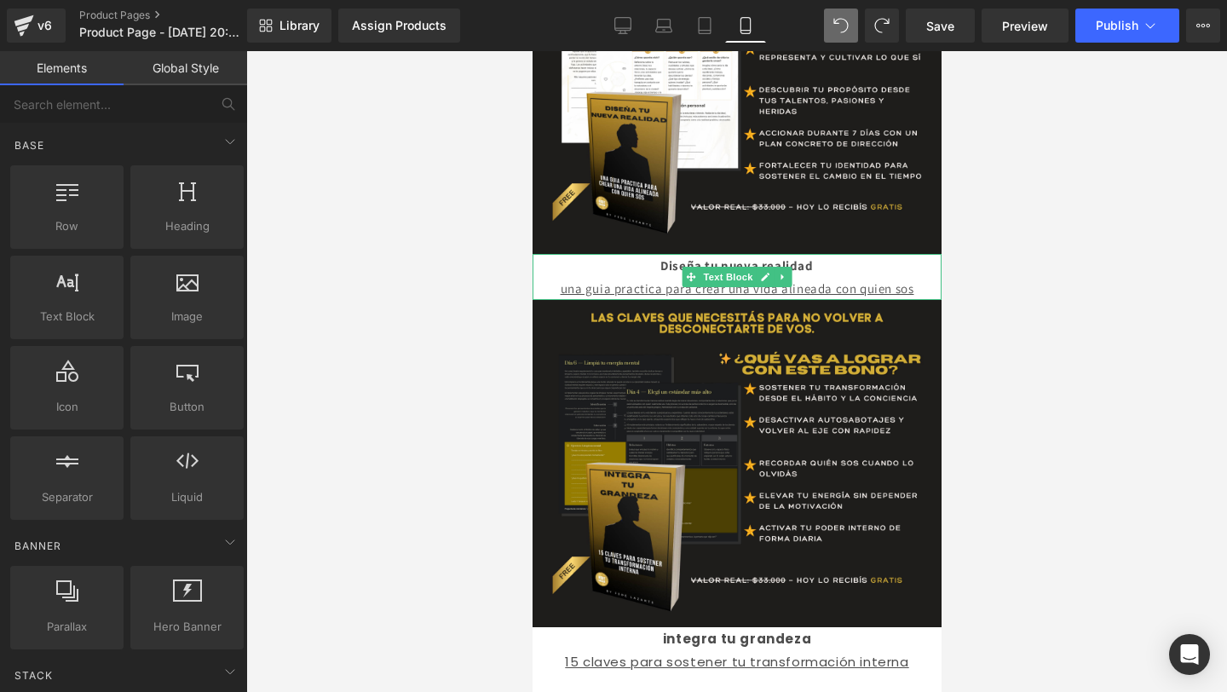
click at [598, 254] on p "Diseña tu nueva realidad" at bounding box center [736, 265] width 409 height 23
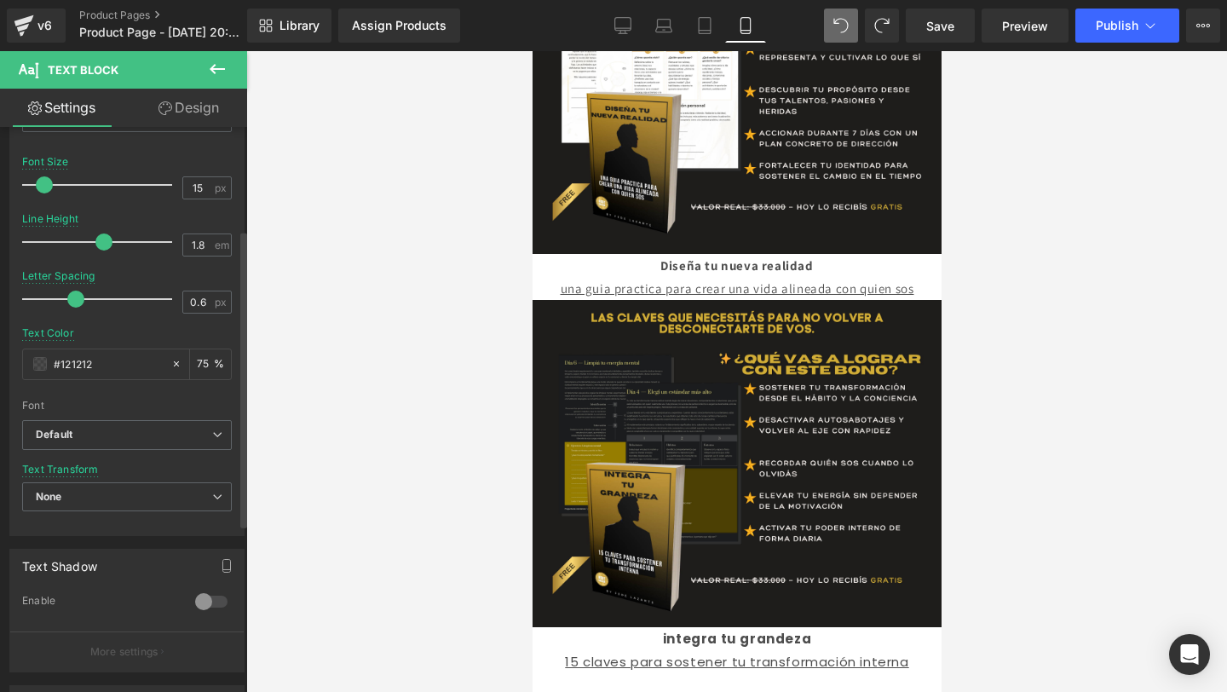
scroll to position [202, 0]
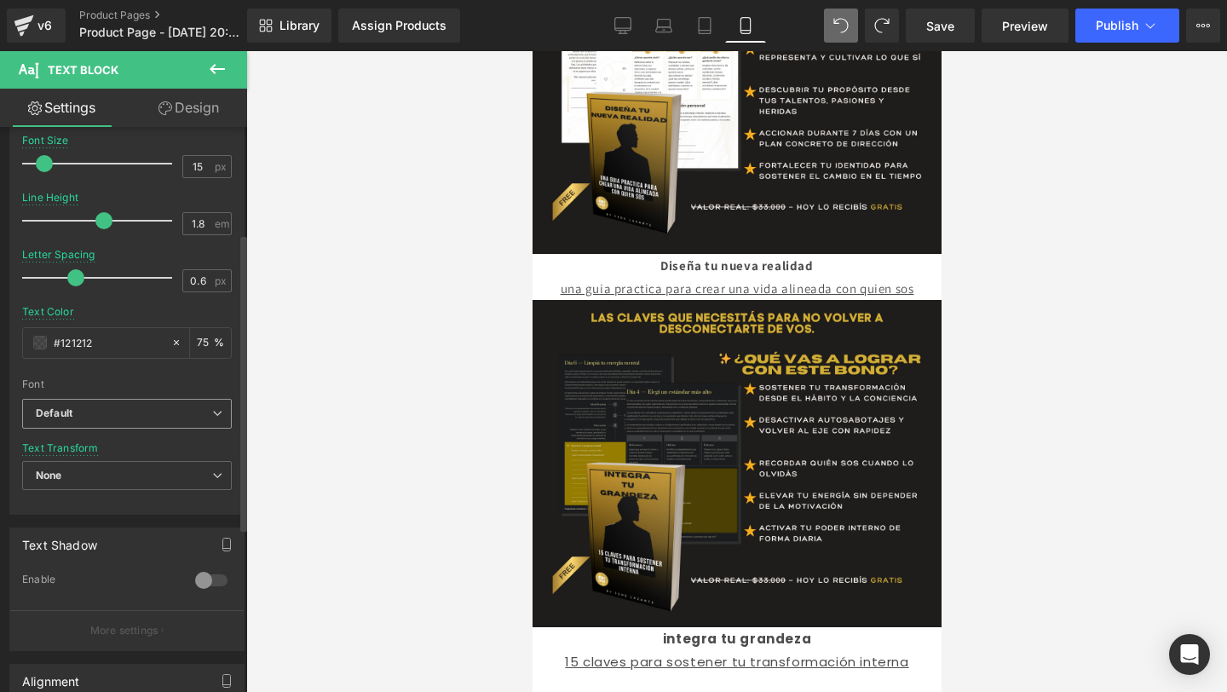
click at [178, 403] on span "Default" at bounding box center [127, 414] width 210 height 30
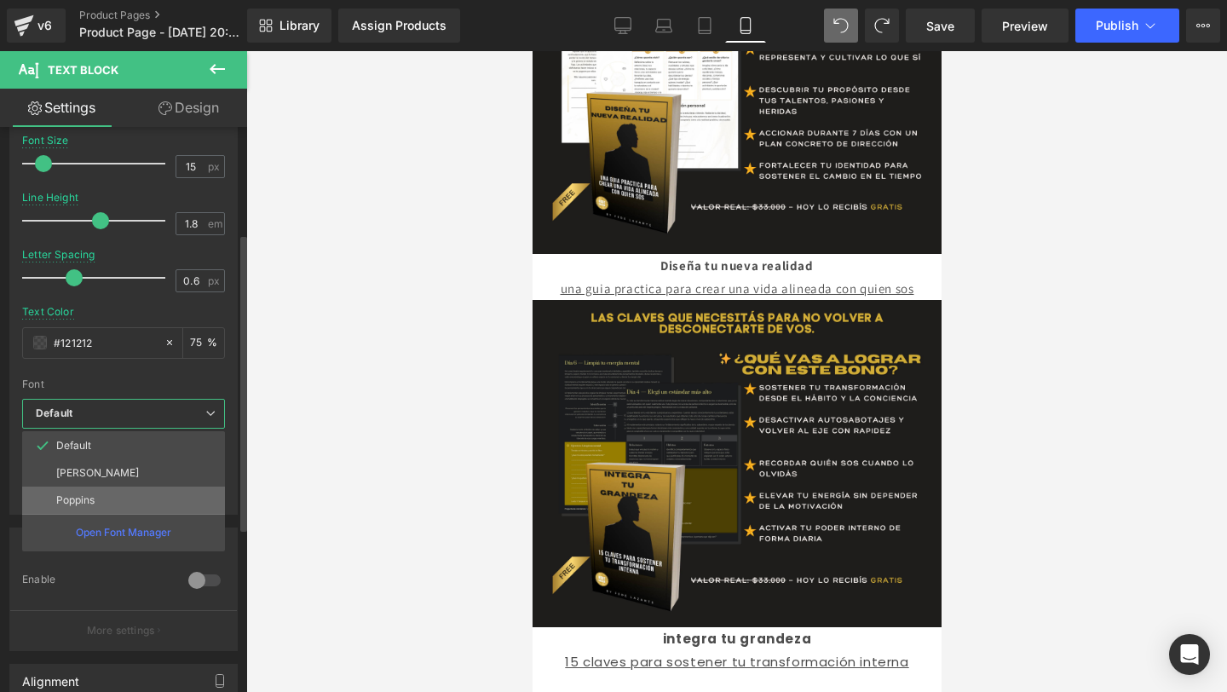
click at [107, 509] on li "Poppins" at bounding box center [123, 499] width 203 height 27
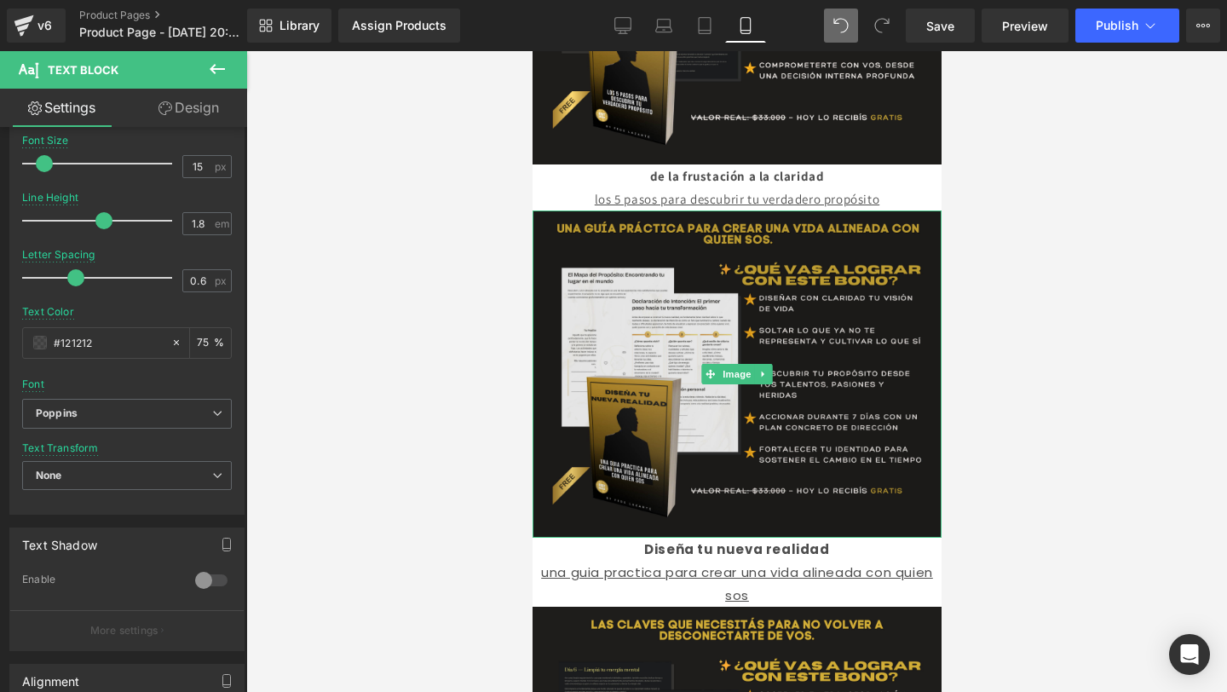
scroll to position [2650, 0]
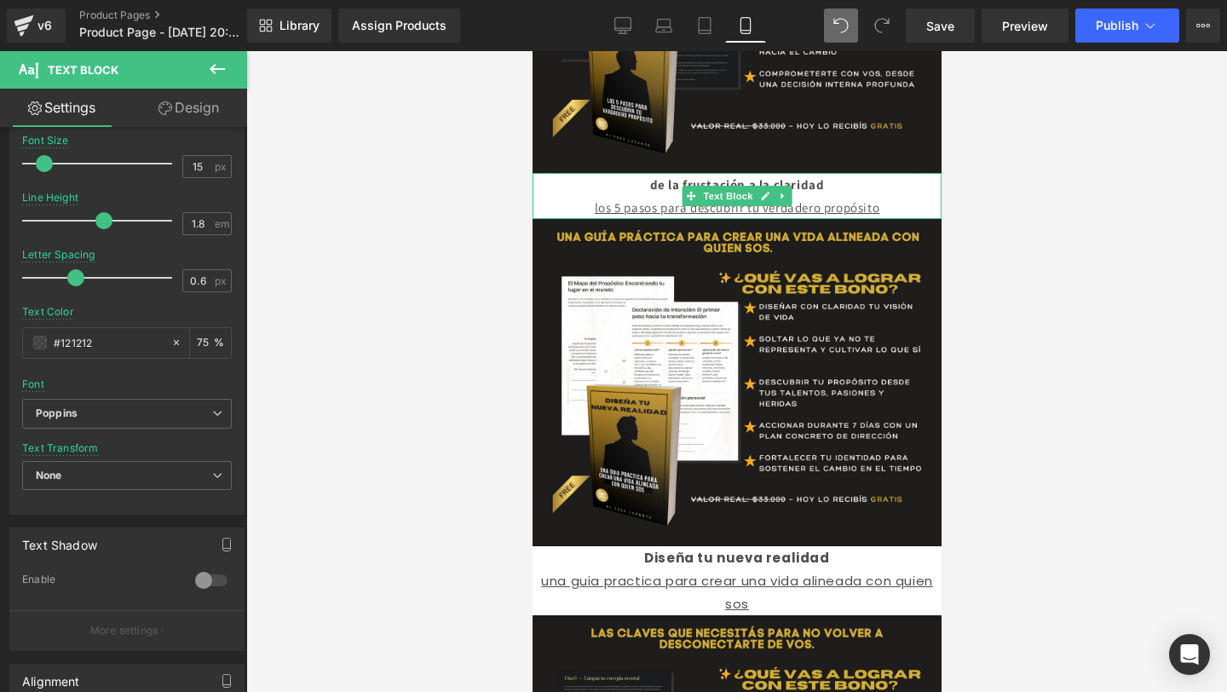
click at [626, 173] on p "de la frustación a la claridad" at bounding box center [736, 184] width 409 height 23
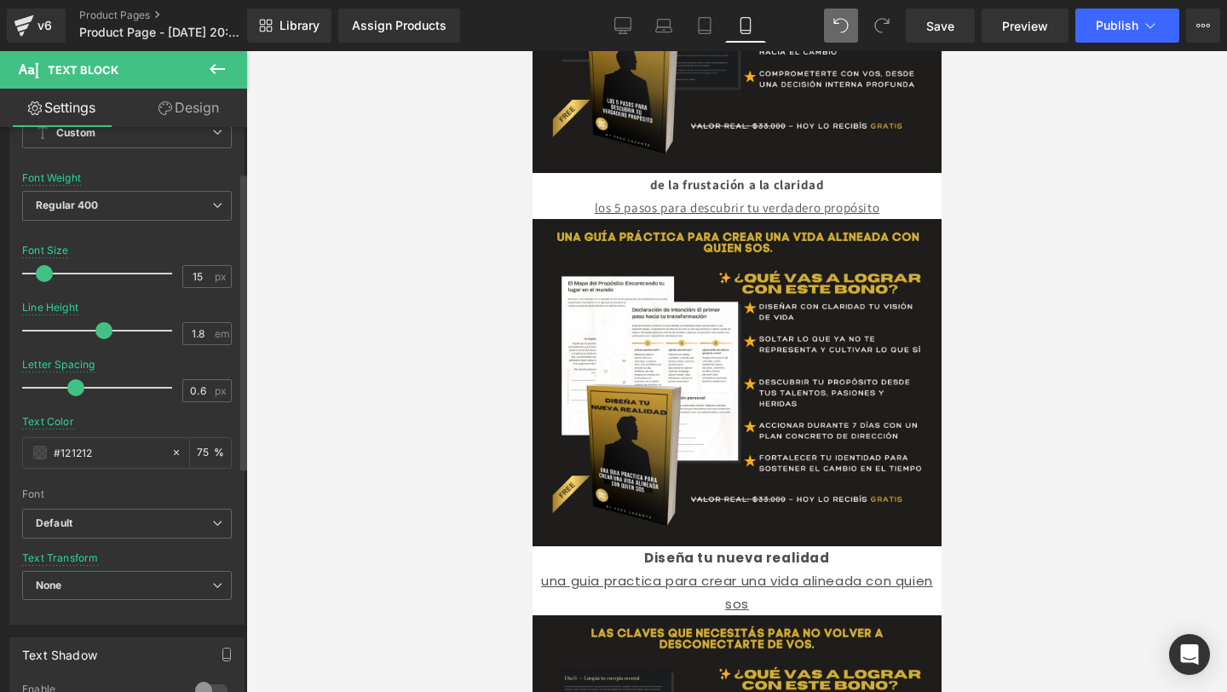
scroll to position [105, 0]
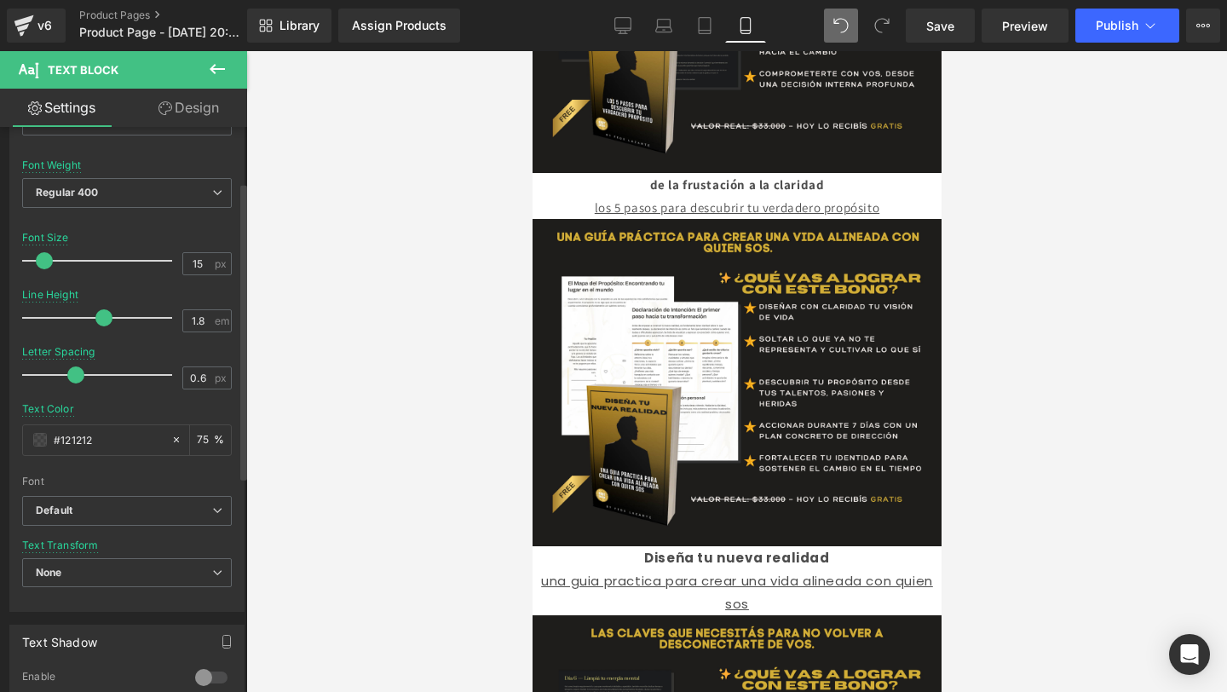
click at [161, 508] on b "Default" at bounding box center [124, 511] width 176 height 14
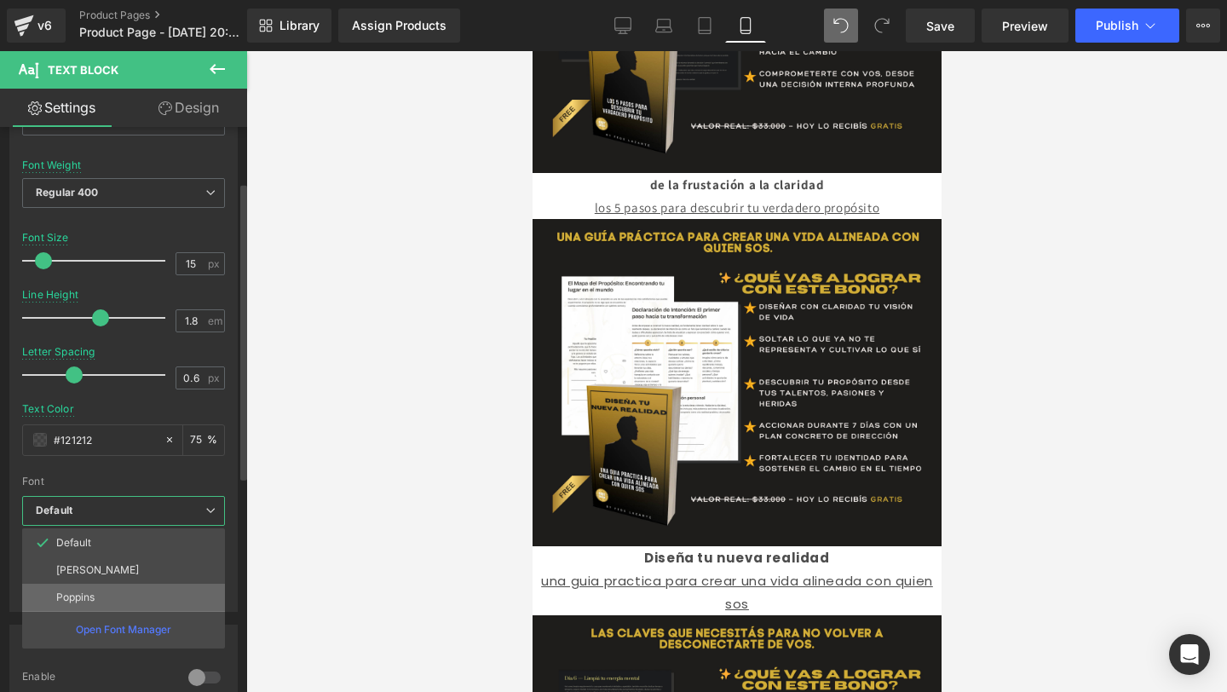
click at [118, 591] on li "Poppins" at bounding box center [123, 597] width 203 height 27
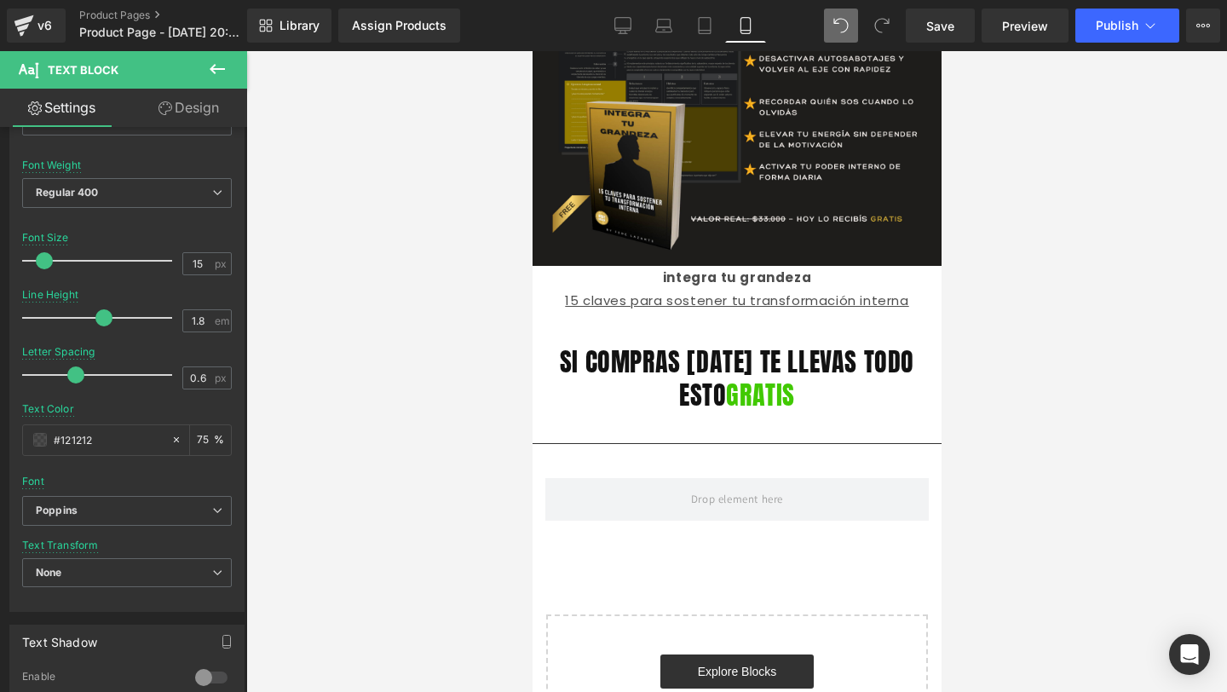
scroll to position [3333, 0]
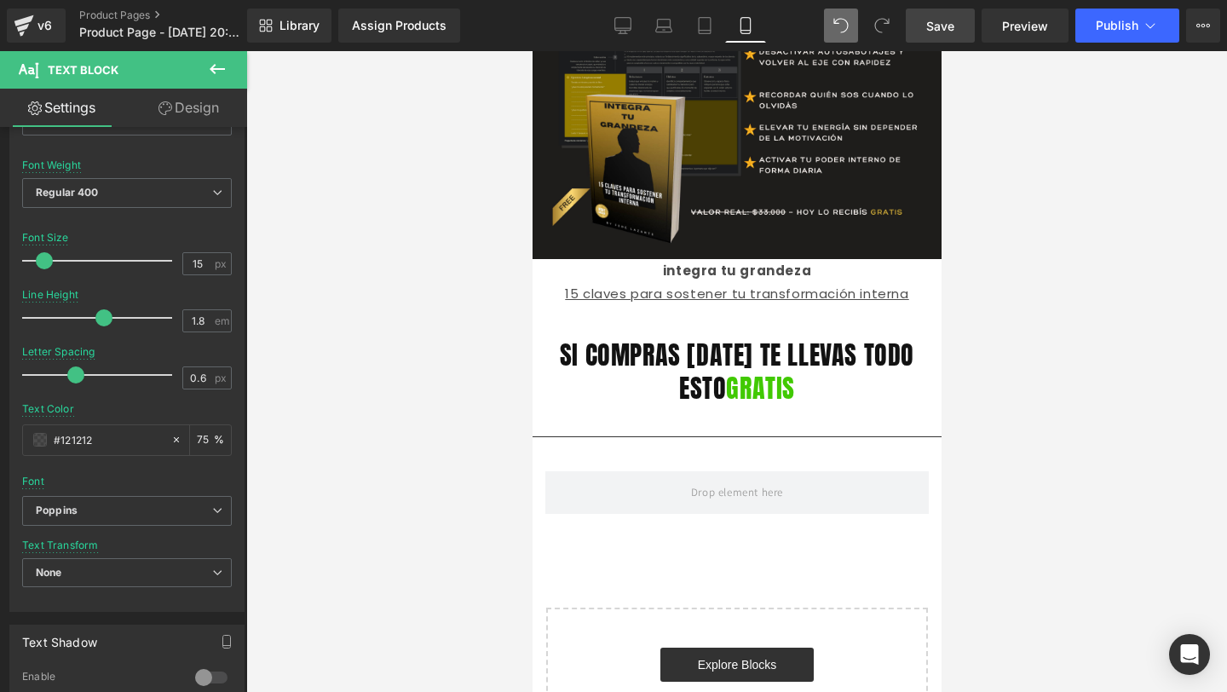
click at [952, 35] on link "Save" at bounding box center [940, 26] width 69 height 34
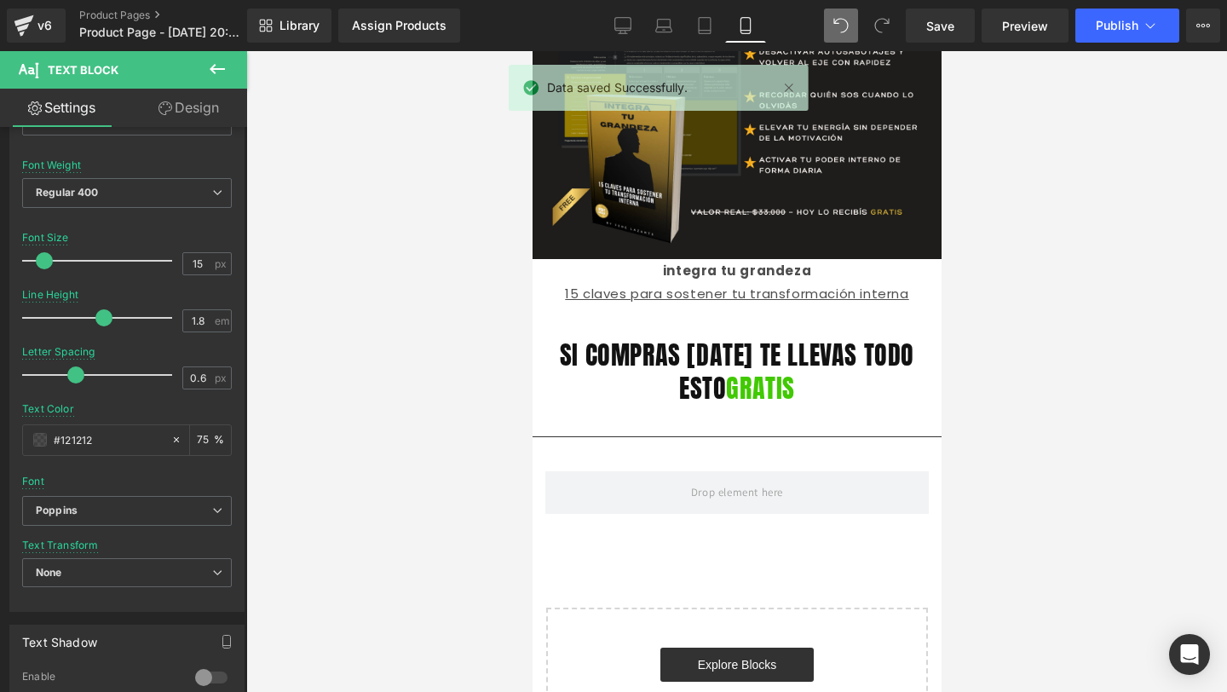
click at [215, 72] on icon at bounding box center [217, 69] width 20 height 20
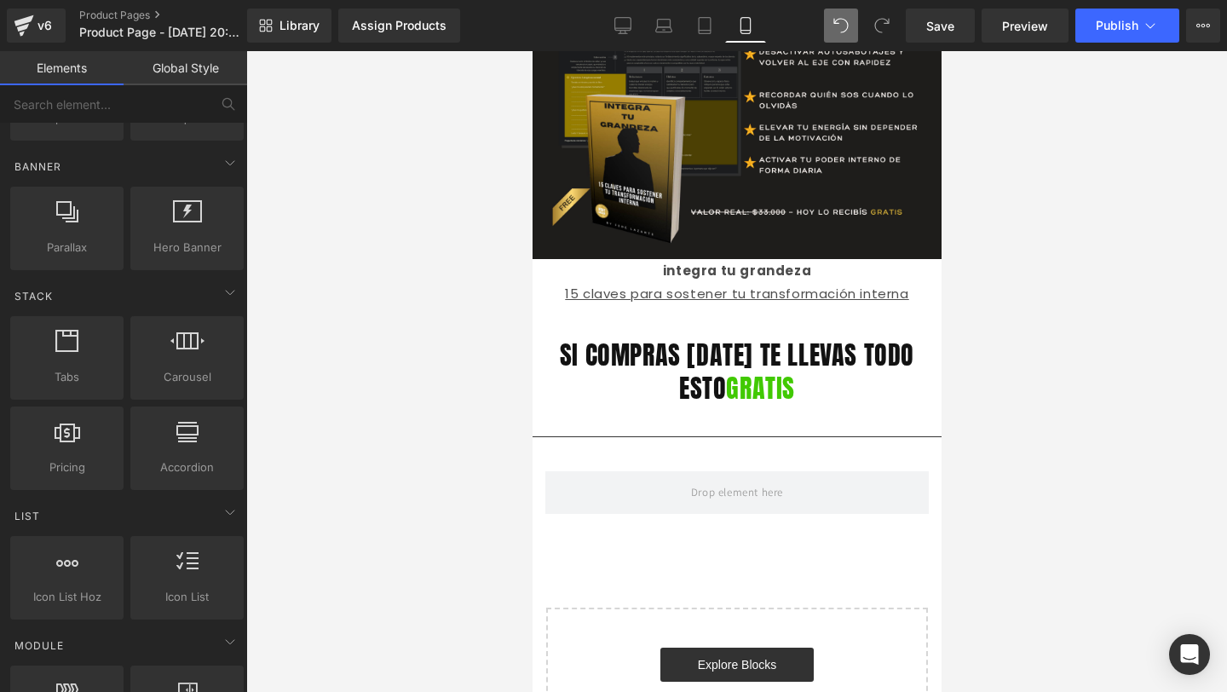
scroll to position [0, 0]
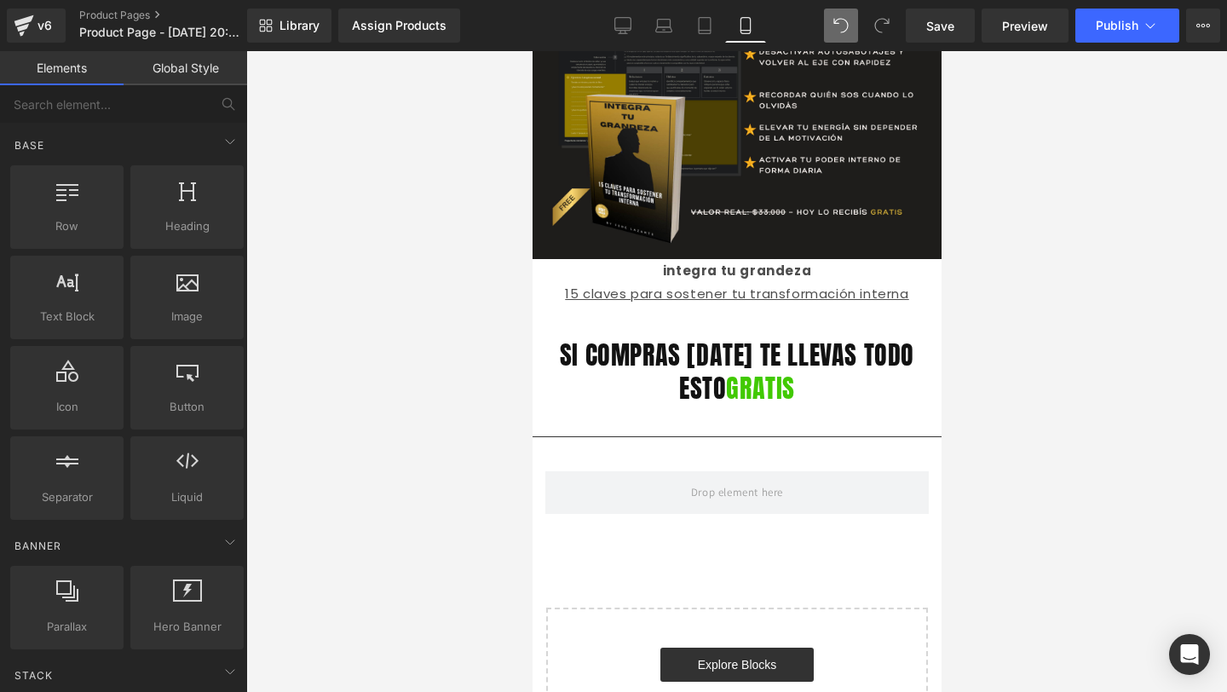
click at [158, 67] on link "Global Style" at bounding box center [186, 68] width 124 height 34
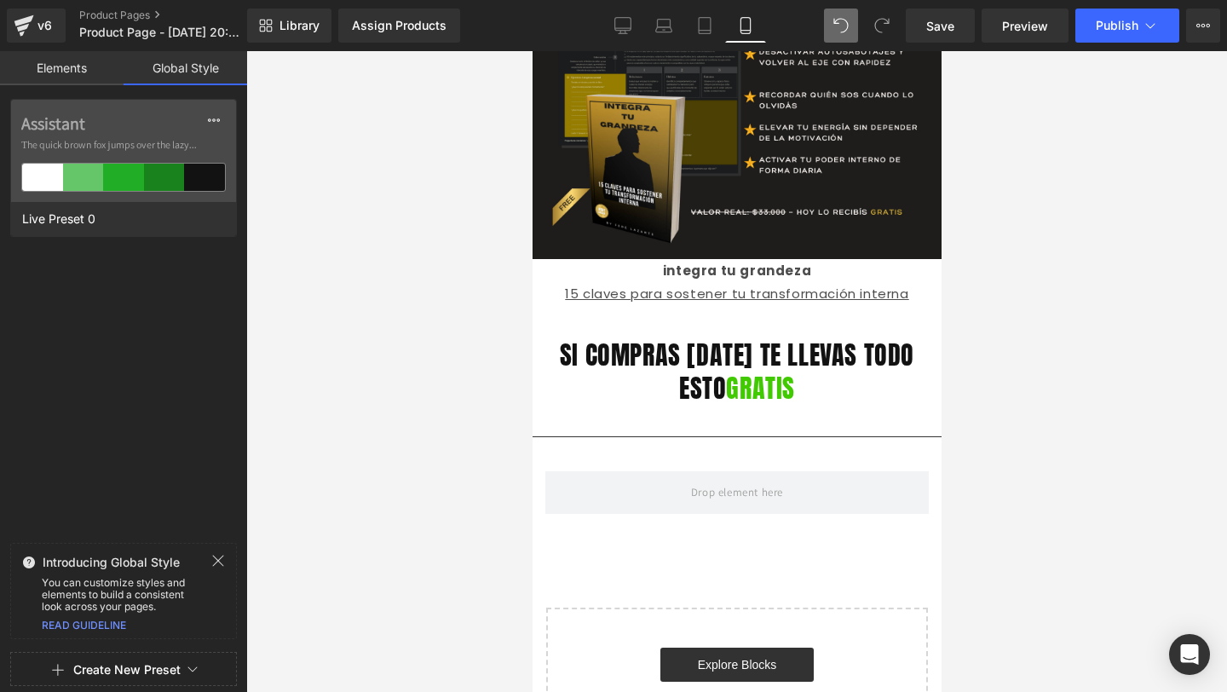
click at [88, 72] on link "Elements" at bounding box center [62, 68] width 124 height 34
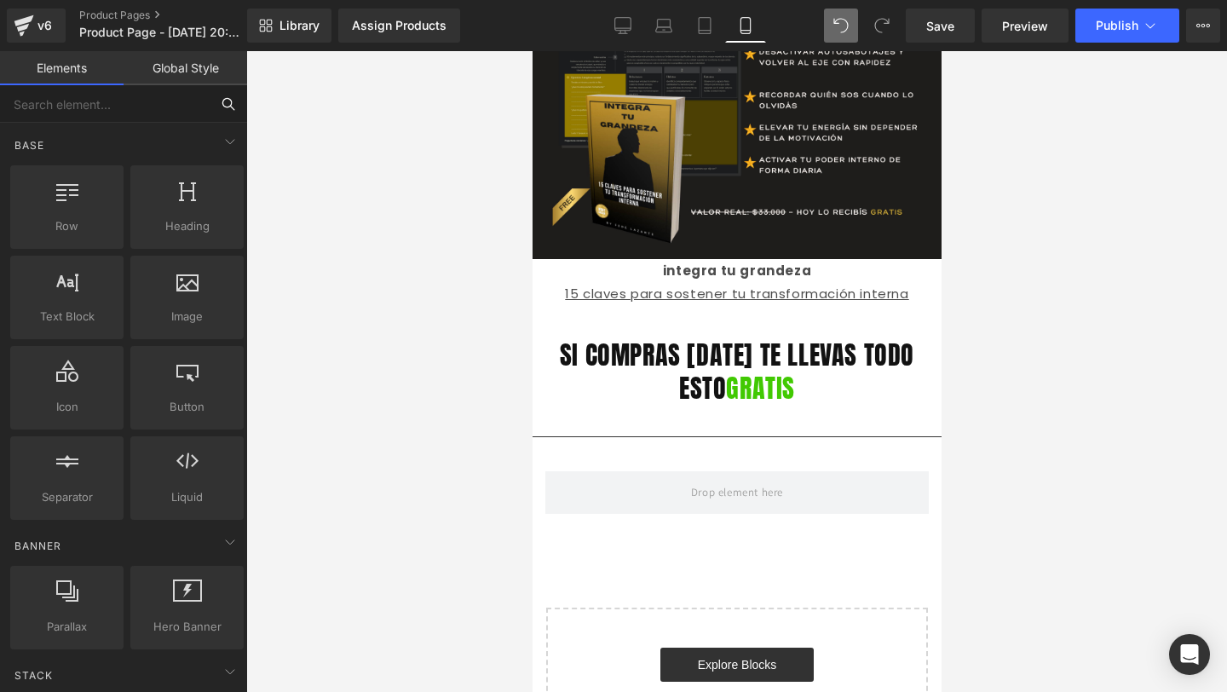
click at [181, 111] on input "text" at bounding box center [105, 103] width 210 height 37
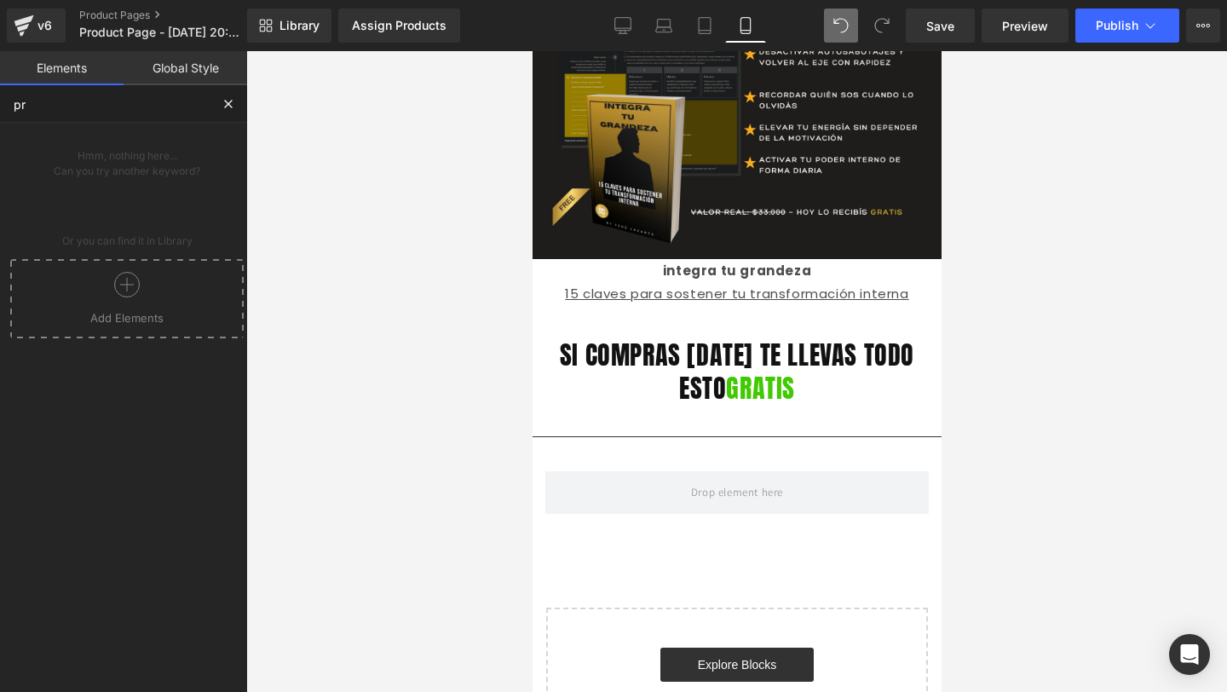
type input "p"
type input "f"
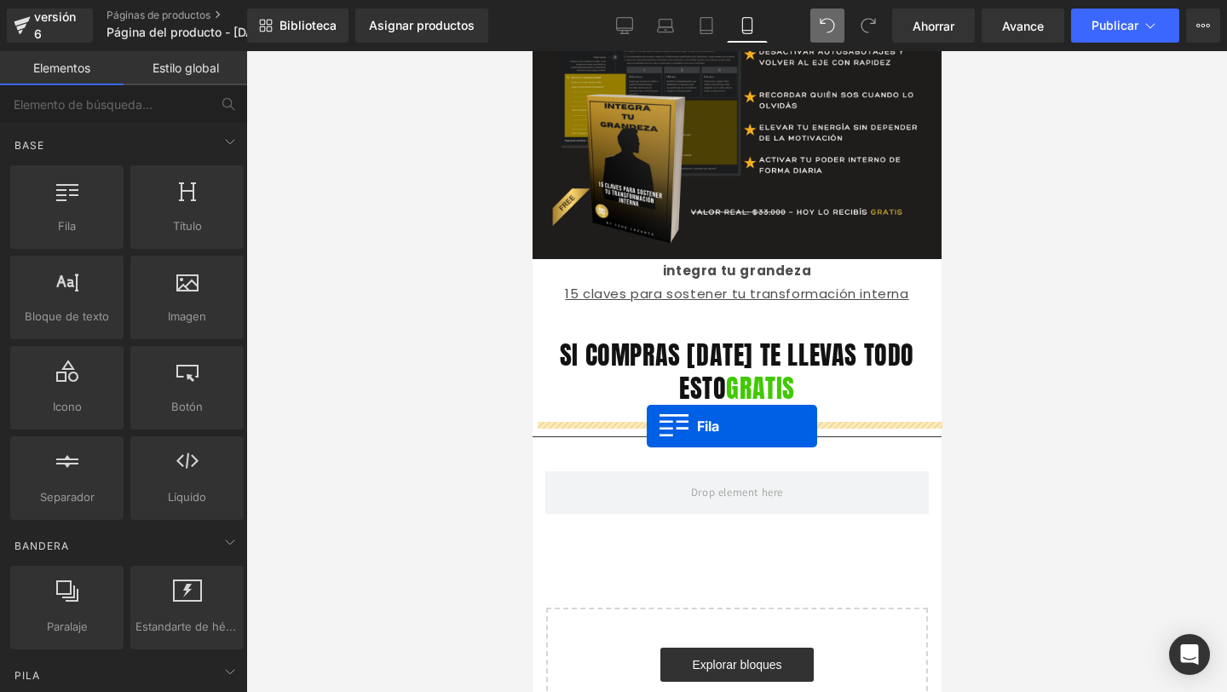
drag, startPoint x: 600, startPoint y: 245, endPoint x: 646, endPoint y: 426, distance: 186.4
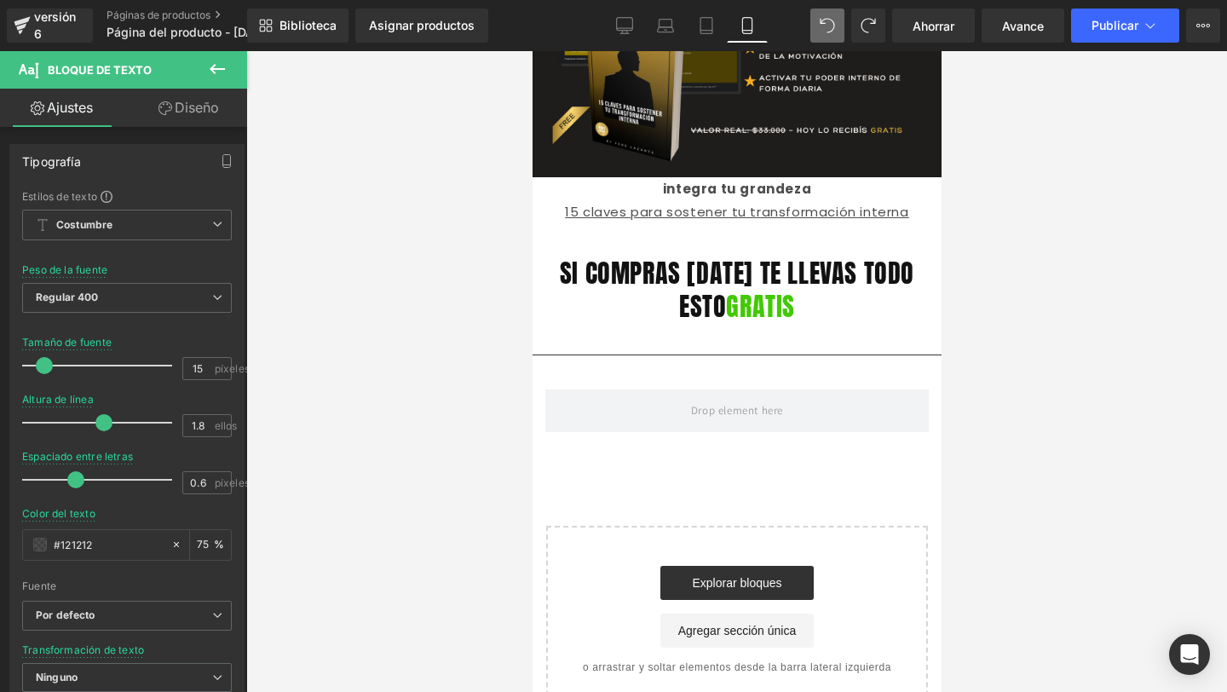
scroll to position [3414, 0]
click at [319, 292] on div at bounding box center [736, 371] width 981 height 641
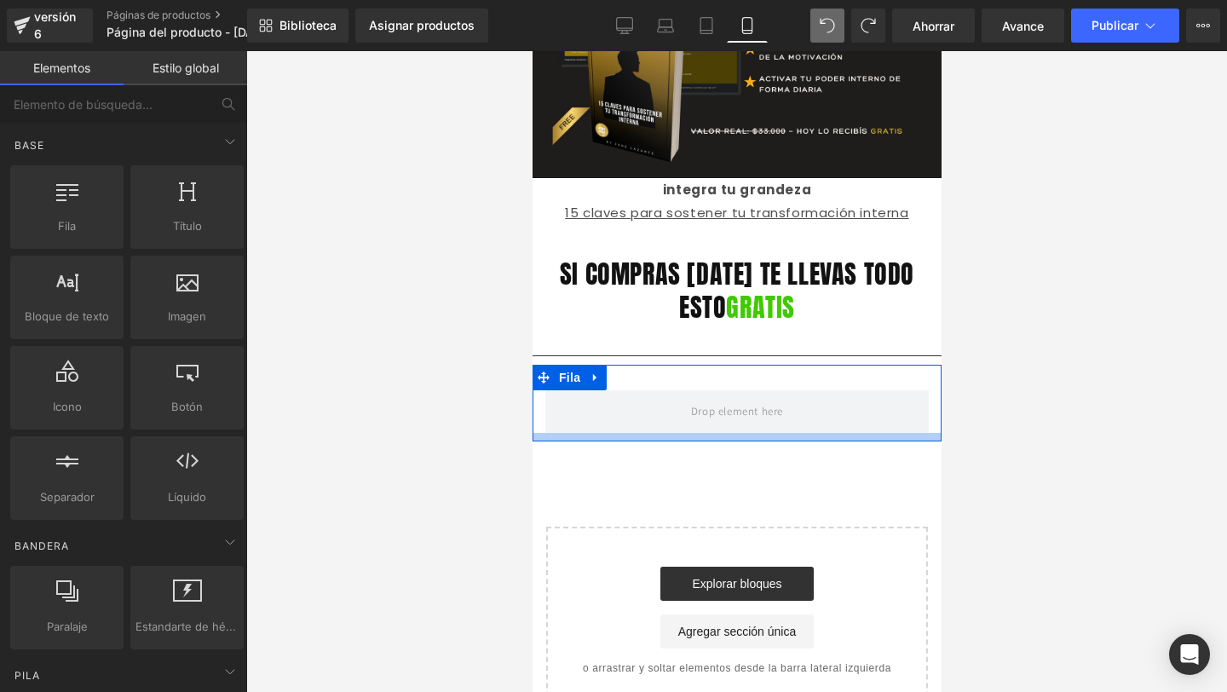
click at [596, 433] on div at bounding box center [736, 437] width 409 height 9
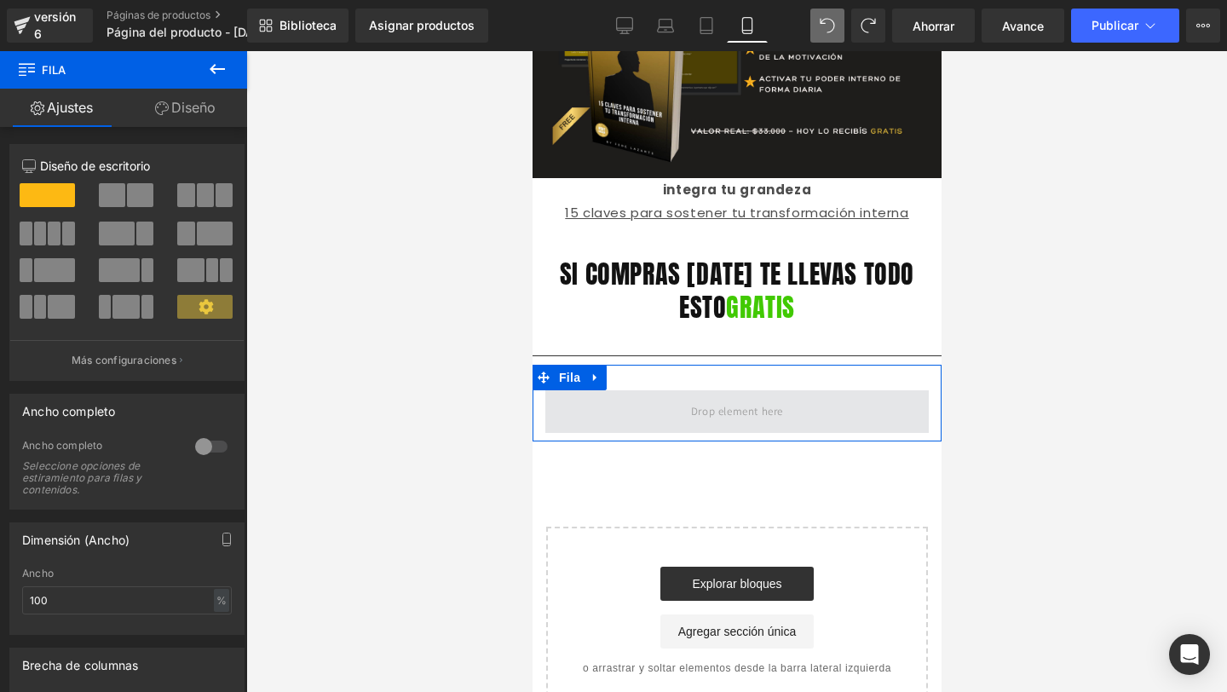
click at [695, 402] on span at bounding box center [735, 411] width 383 height 43
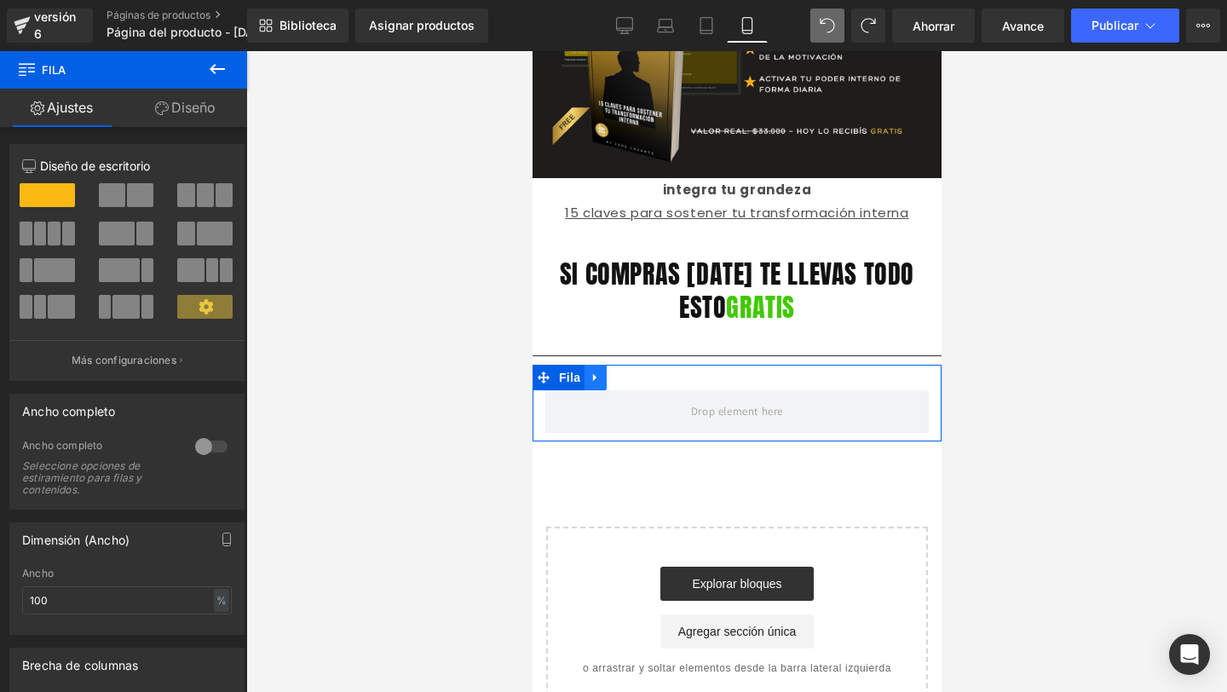
click at [595, 371] on icon at bounding box center [595, 377] width 12 height 13
click at [642, 371] on icon at bounding box center [639, 377] width 12 height 12
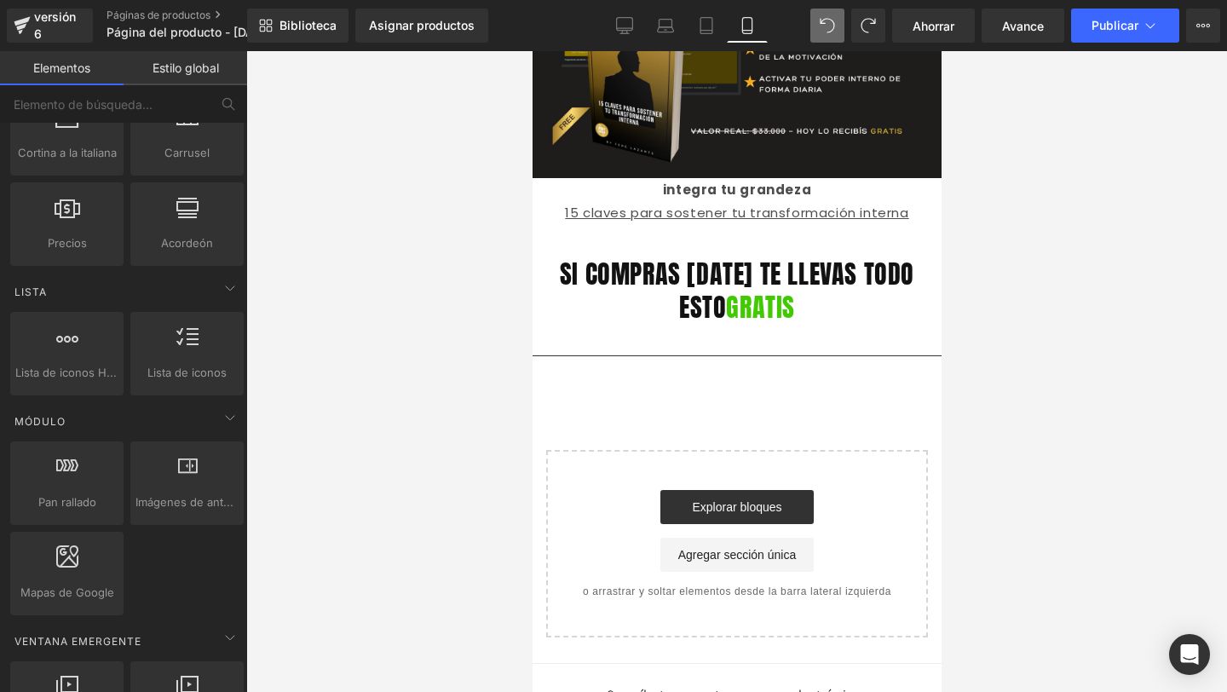
scroll to position [605, 0]
click at [404, 195] on div at bounding box center [736, 371] width 981 height 641
